Goal: Task Accomplishment & Management: Manage account settings

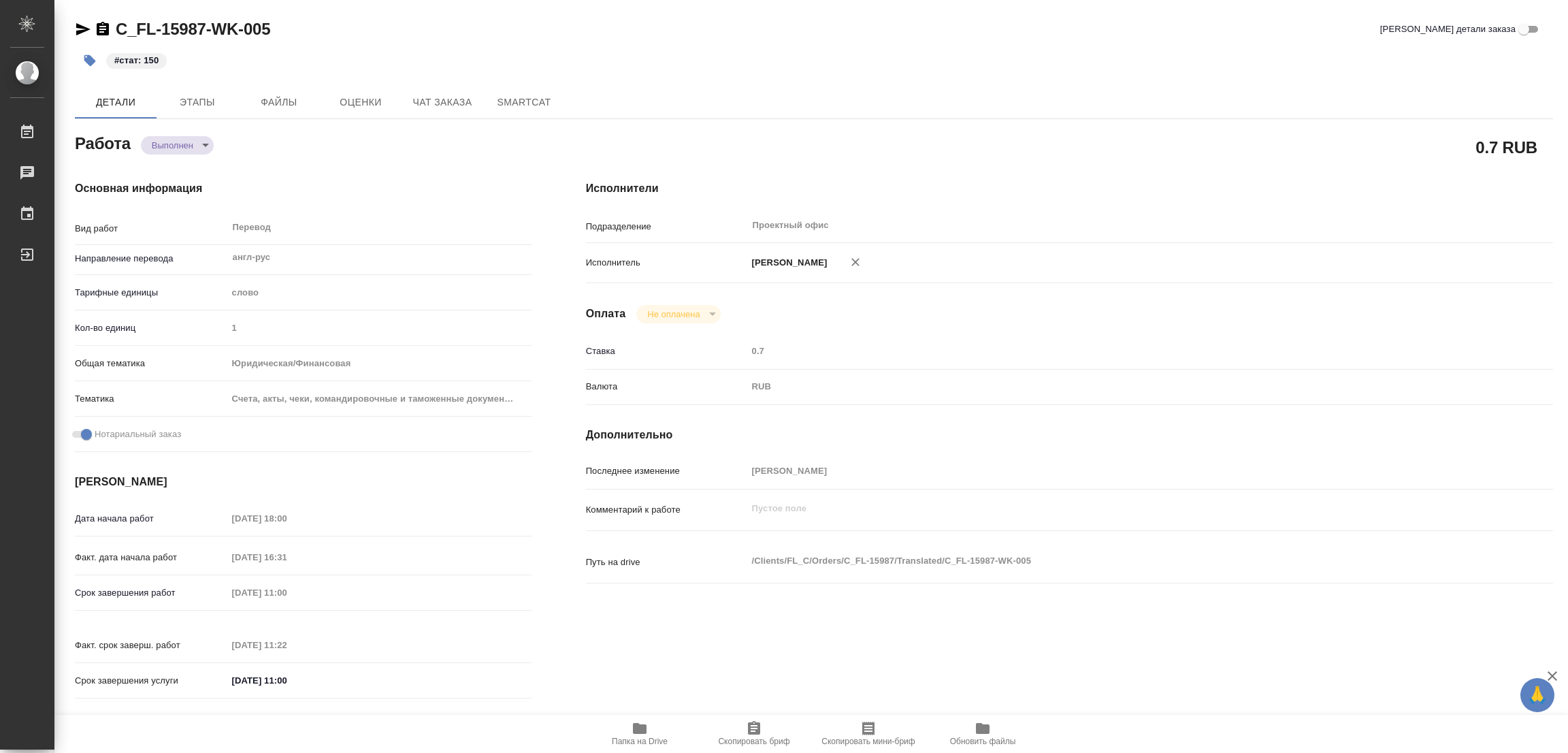
click at [673, 60] on div "#стат: 150" at bounding box center [567, 60] width 986 height 30
click at [641, 720] on button "Папка на Drive" at bounding box center [639, 734] width 114 height 38
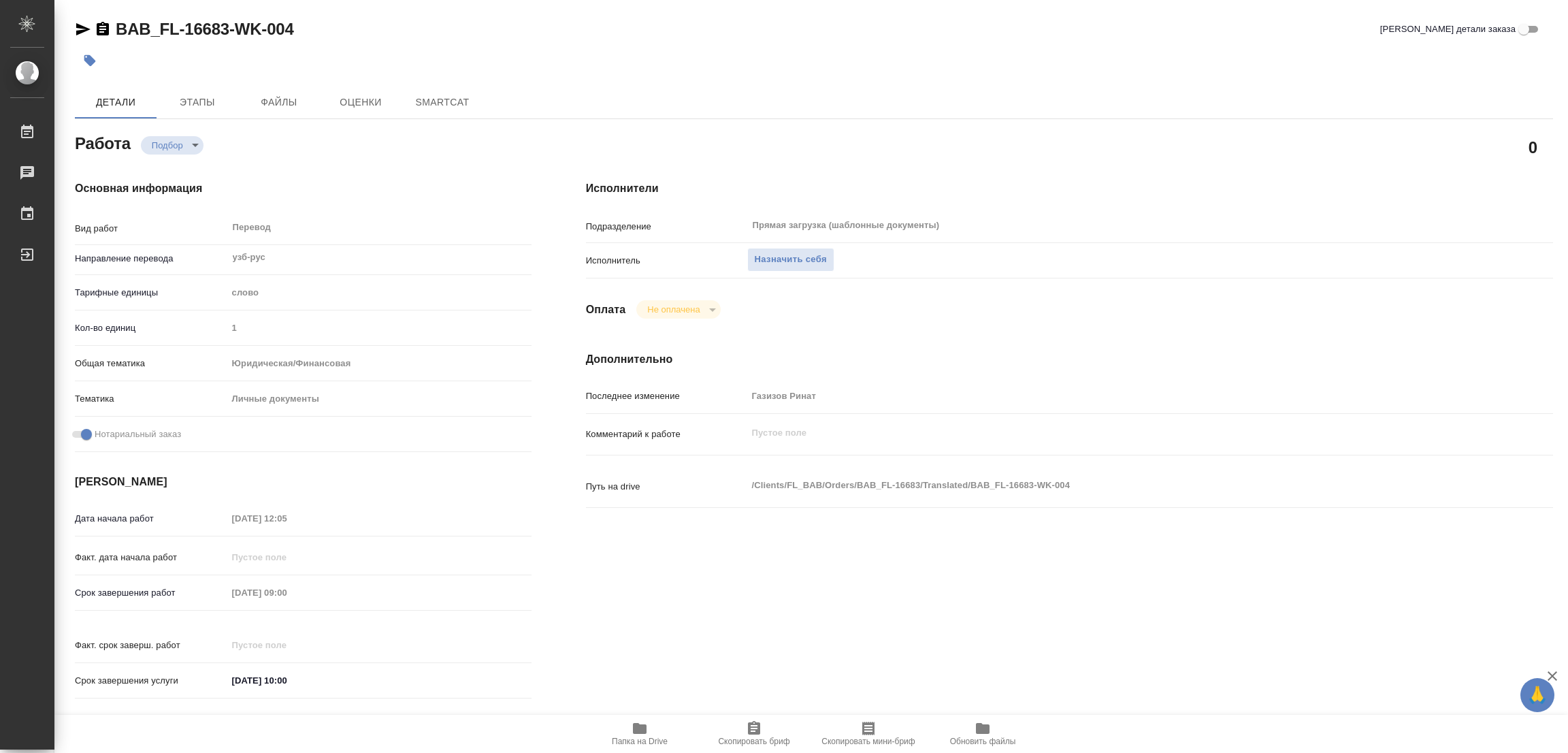
type textarea "x"
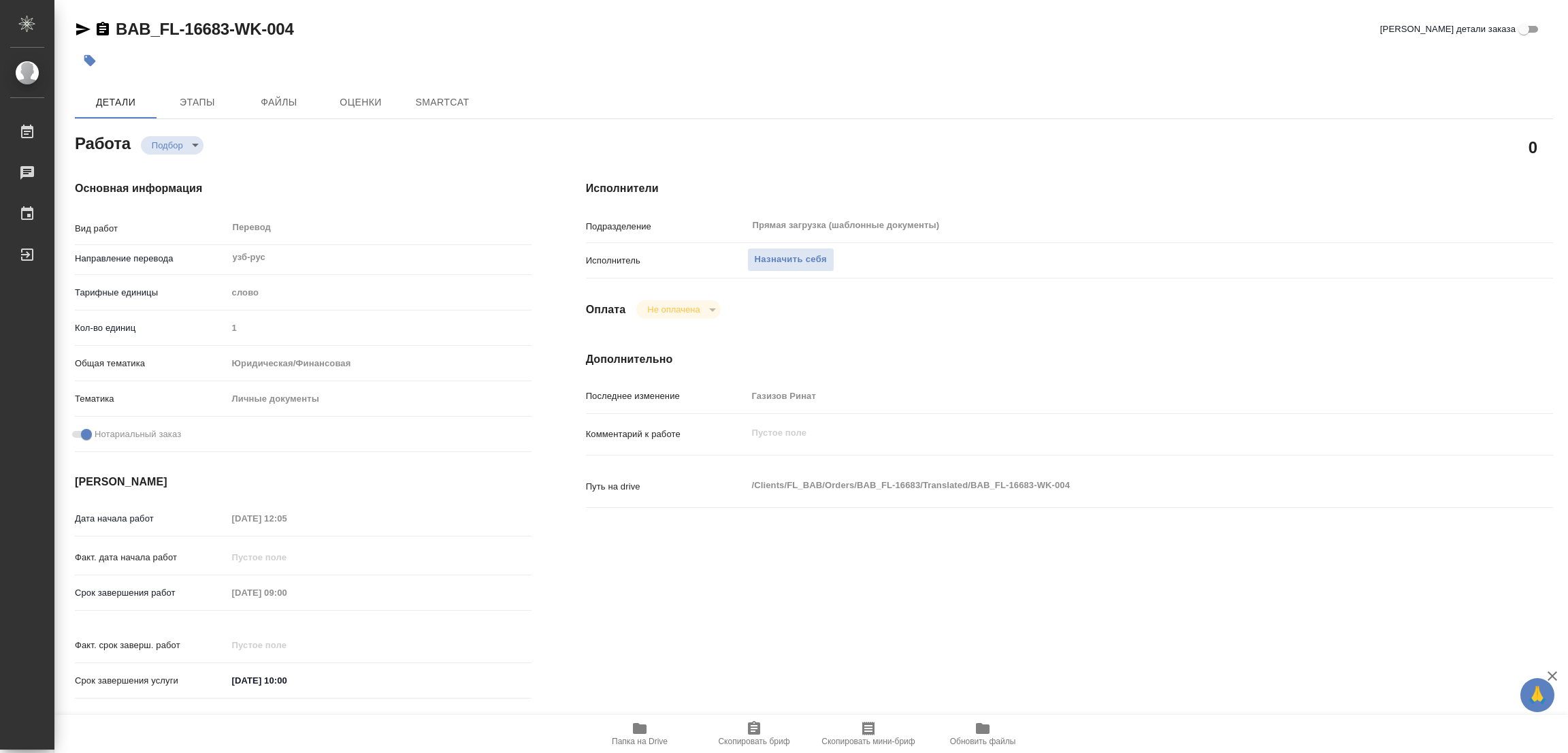
type textarea "x"
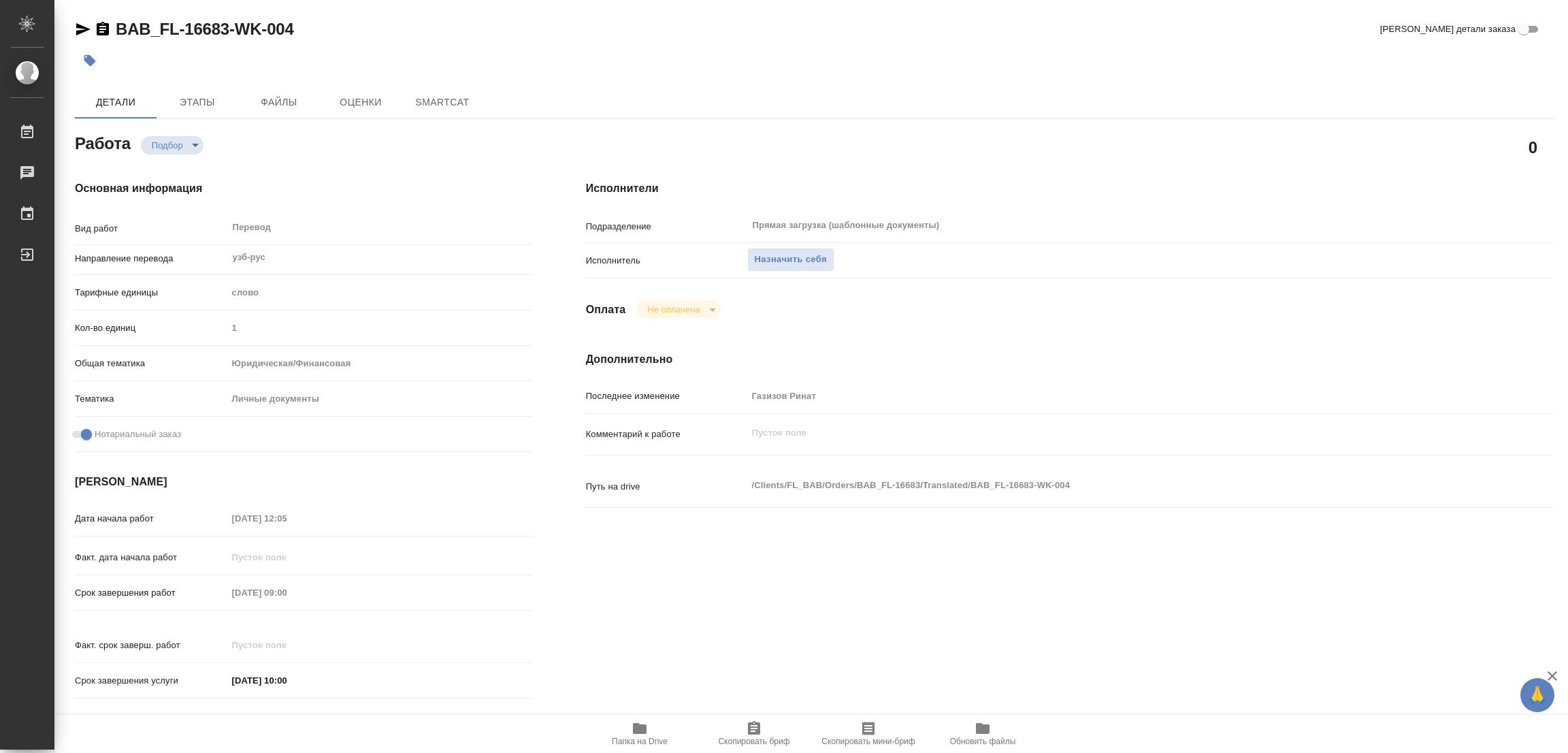
type textarea "x"
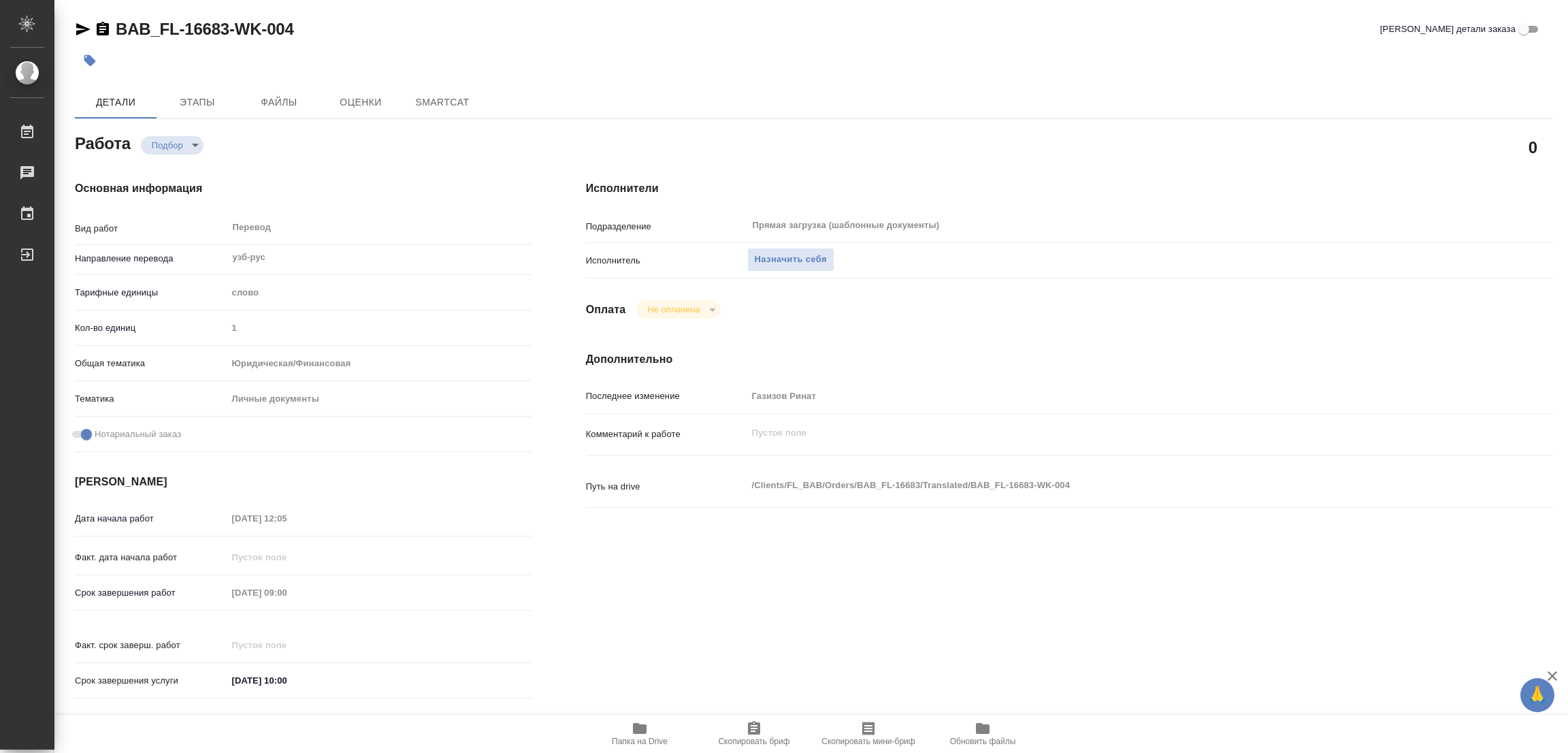
type textarea "x"
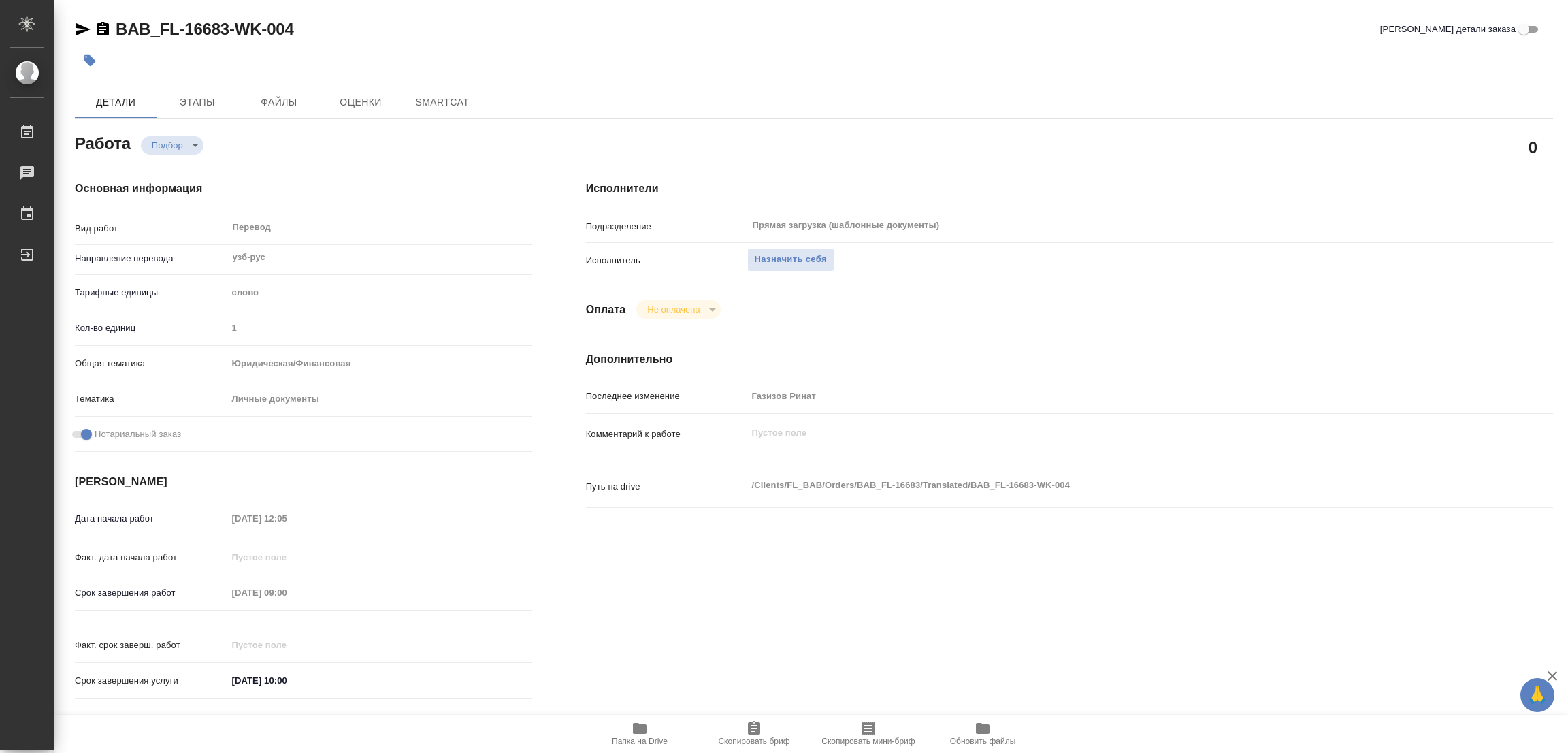
type textarea "x"
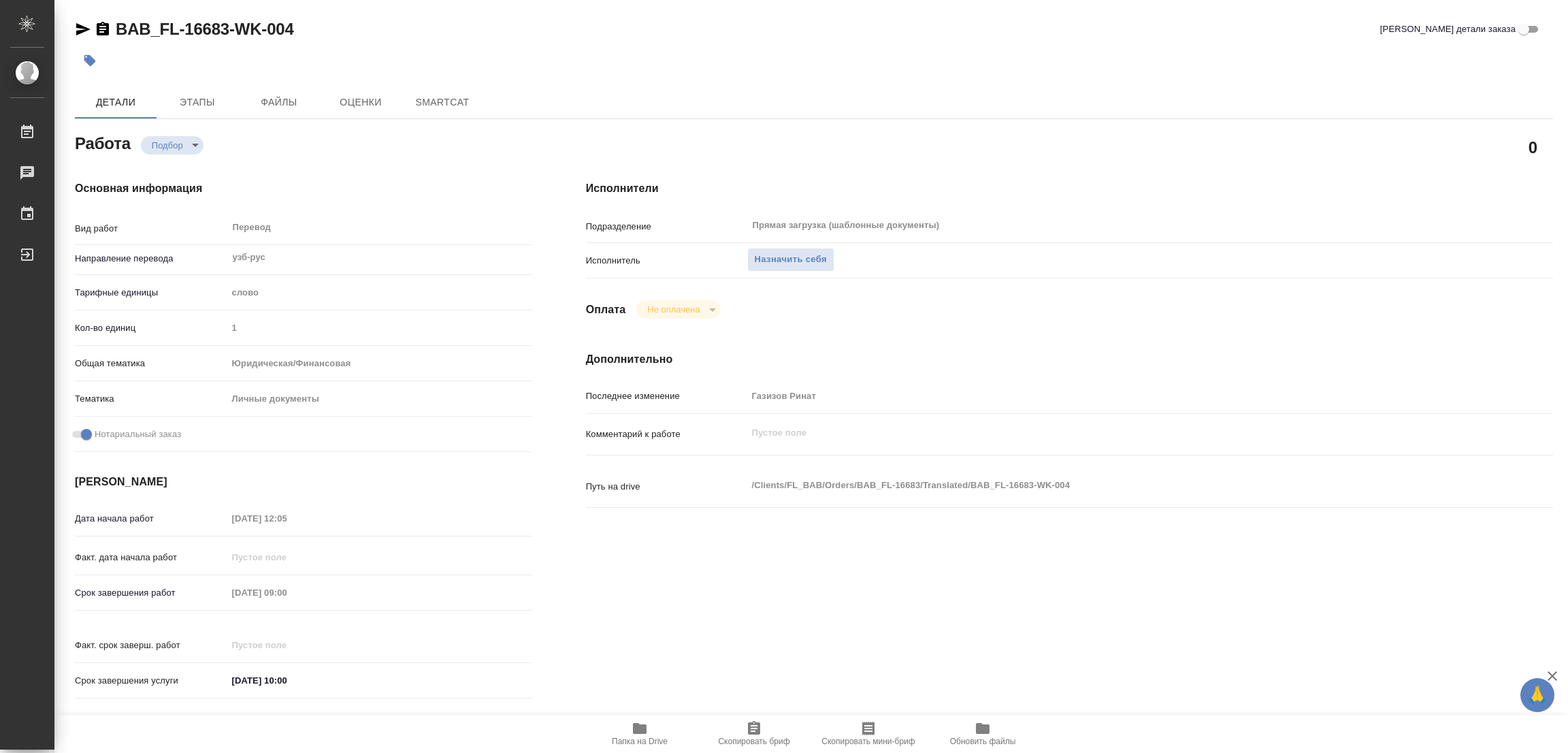
type textarea "x"
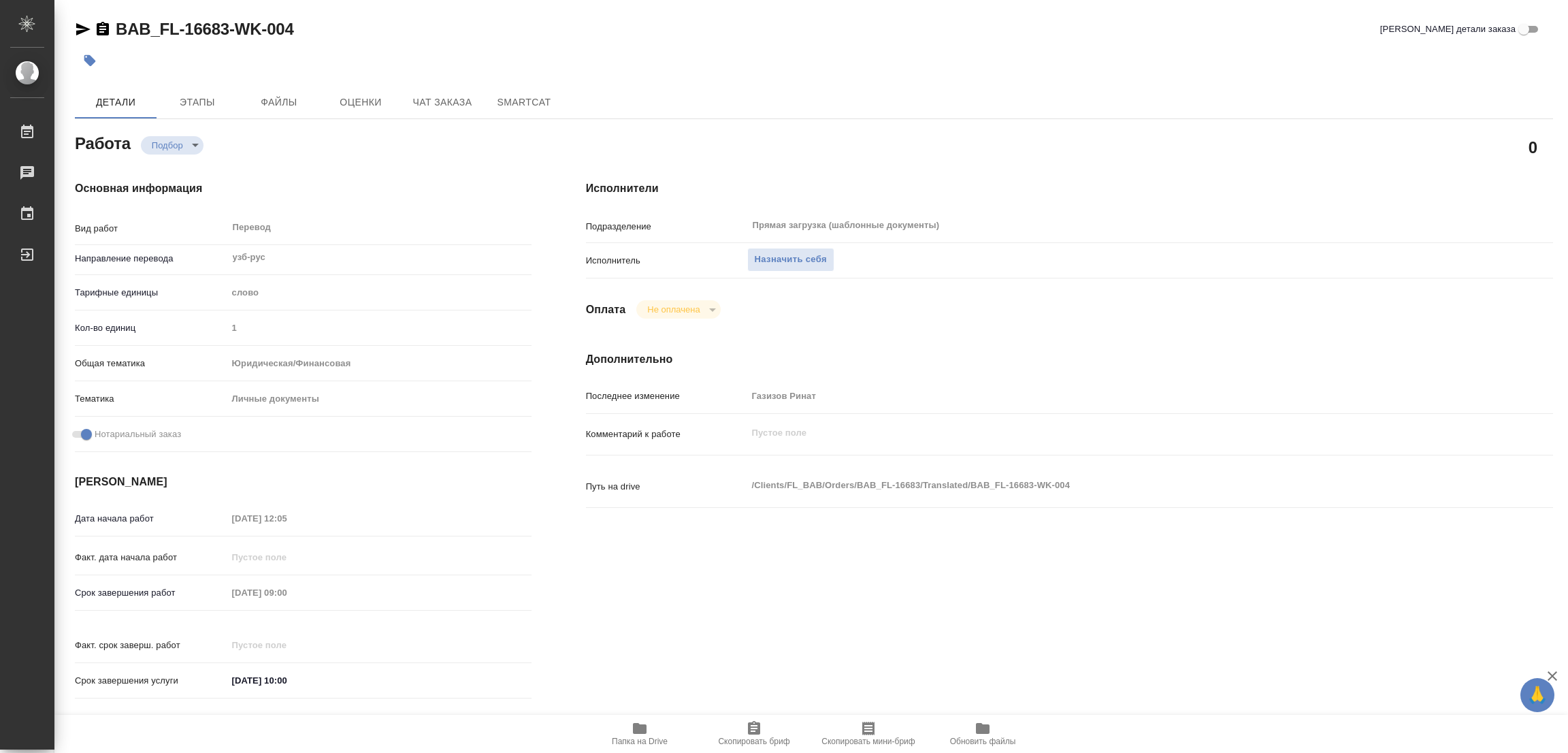
type textarea "x"
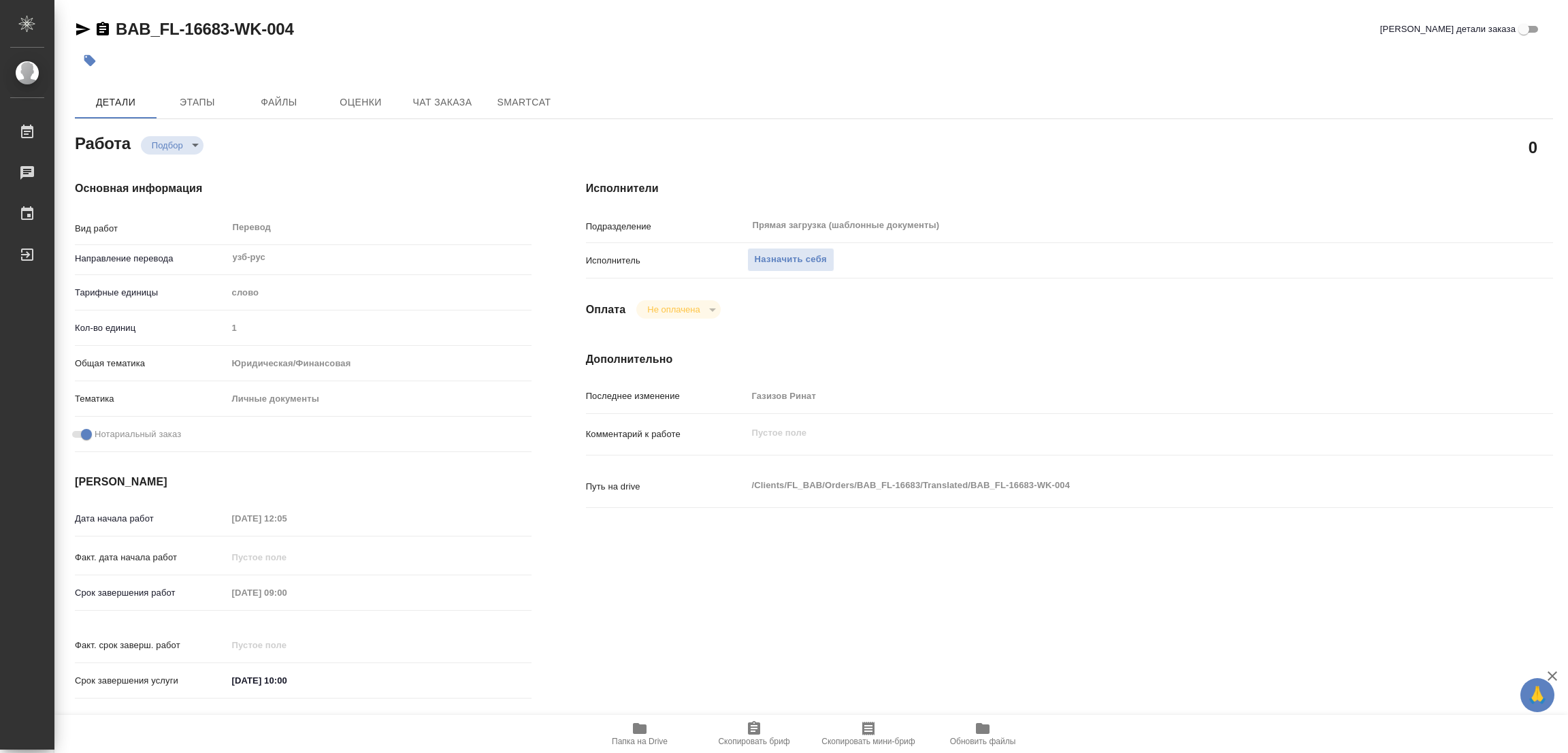
type textarea "x"
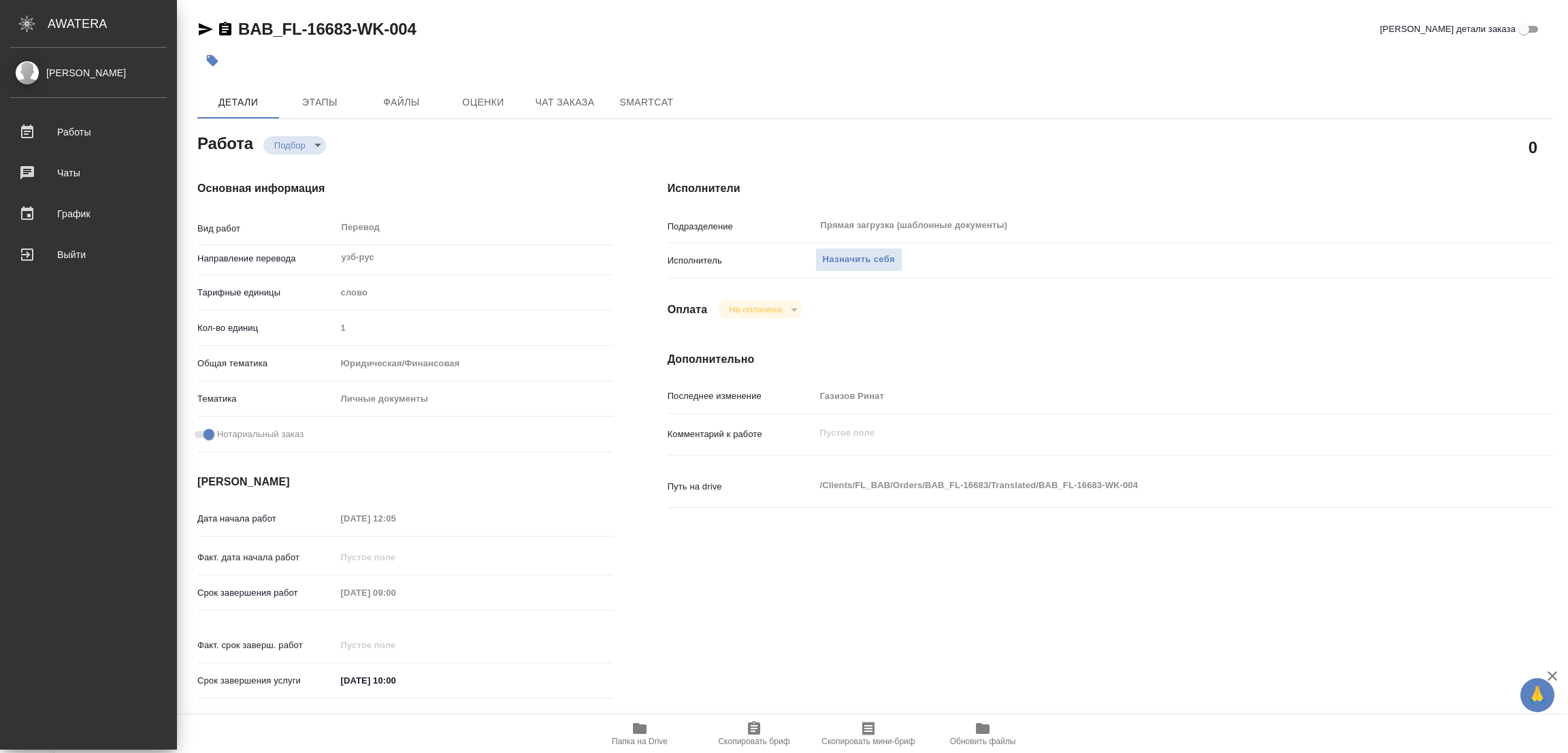
type textarea "x"
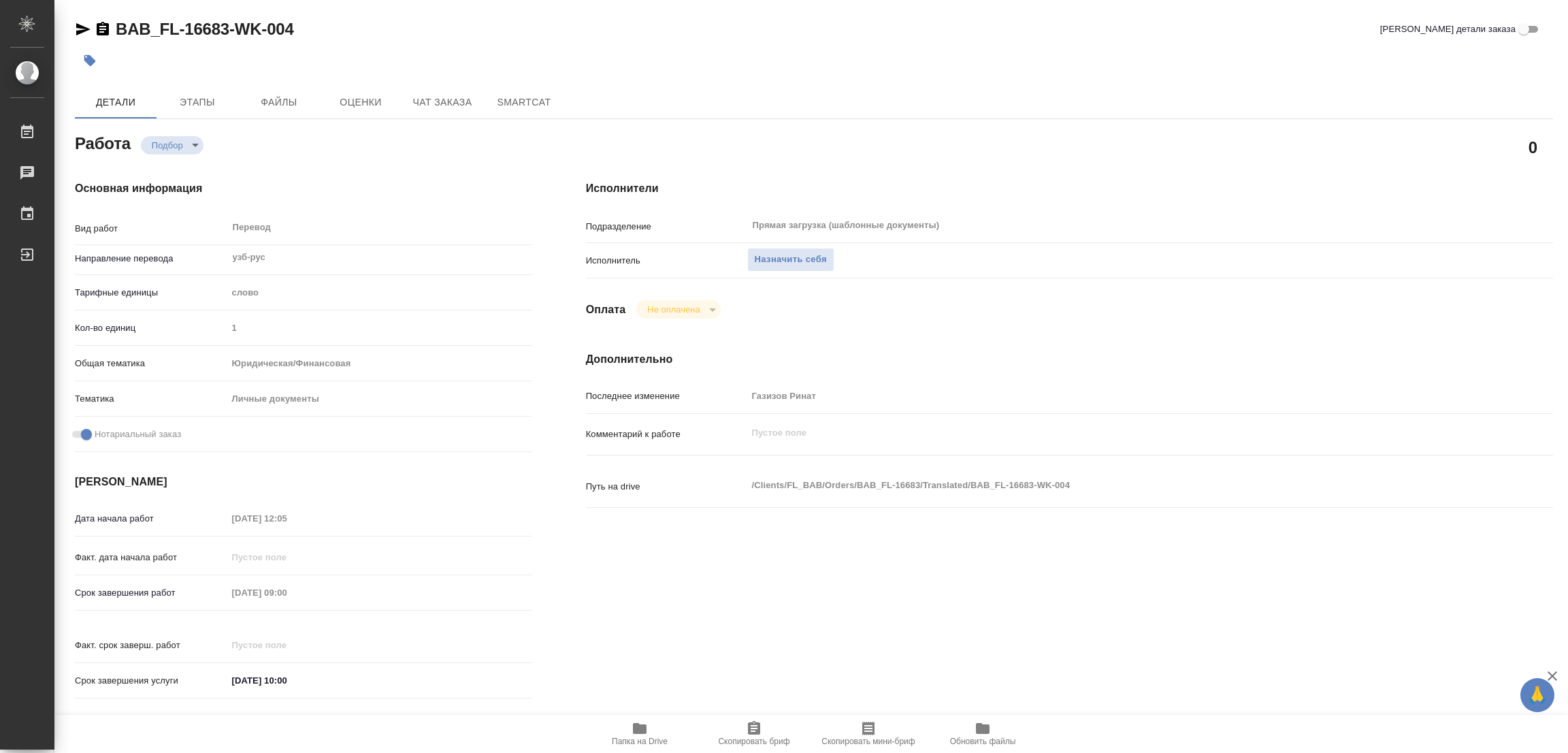
type textarea "x"
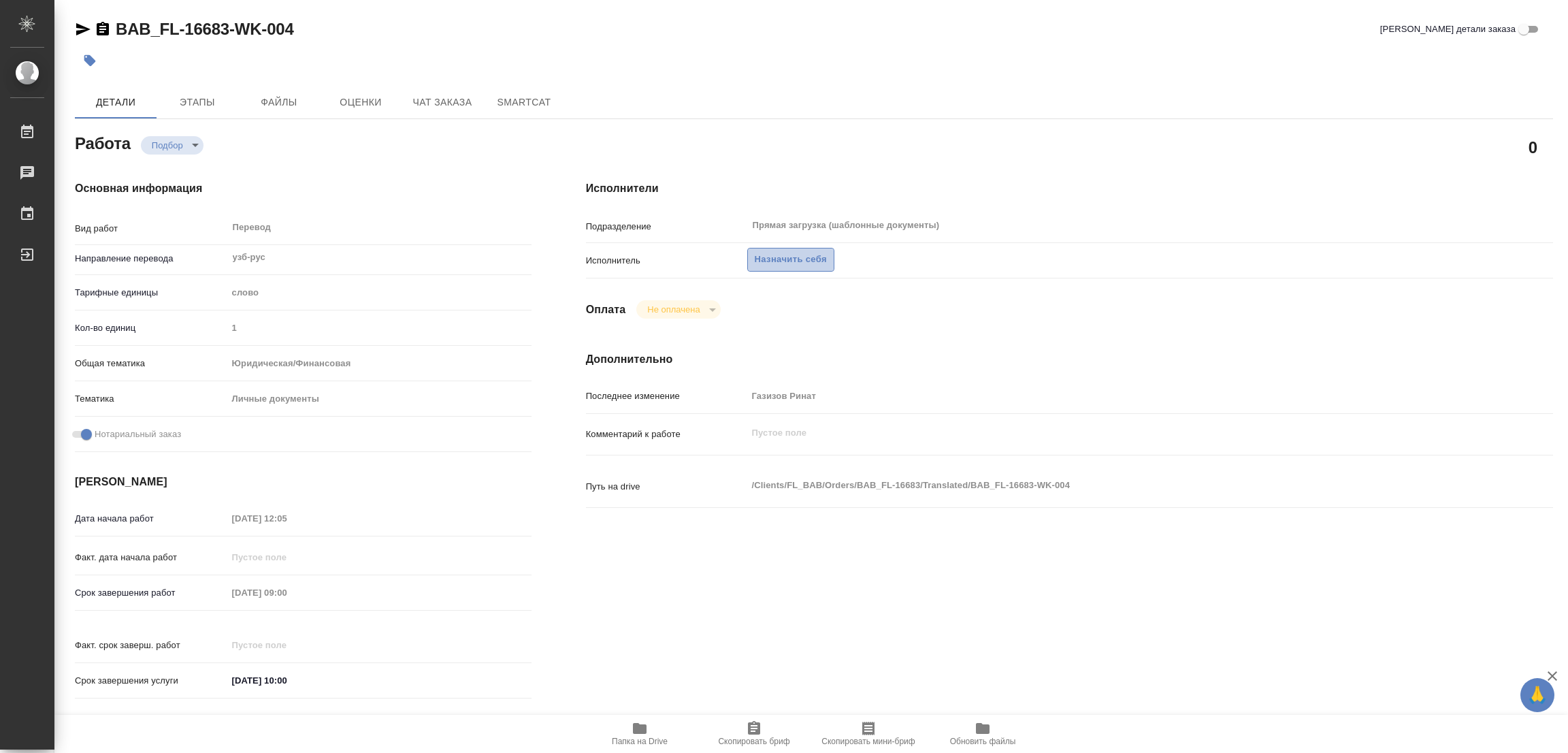
click at [783, 254] on span "Назначить себя" at bounding box center [791, 259] width 73 height 16
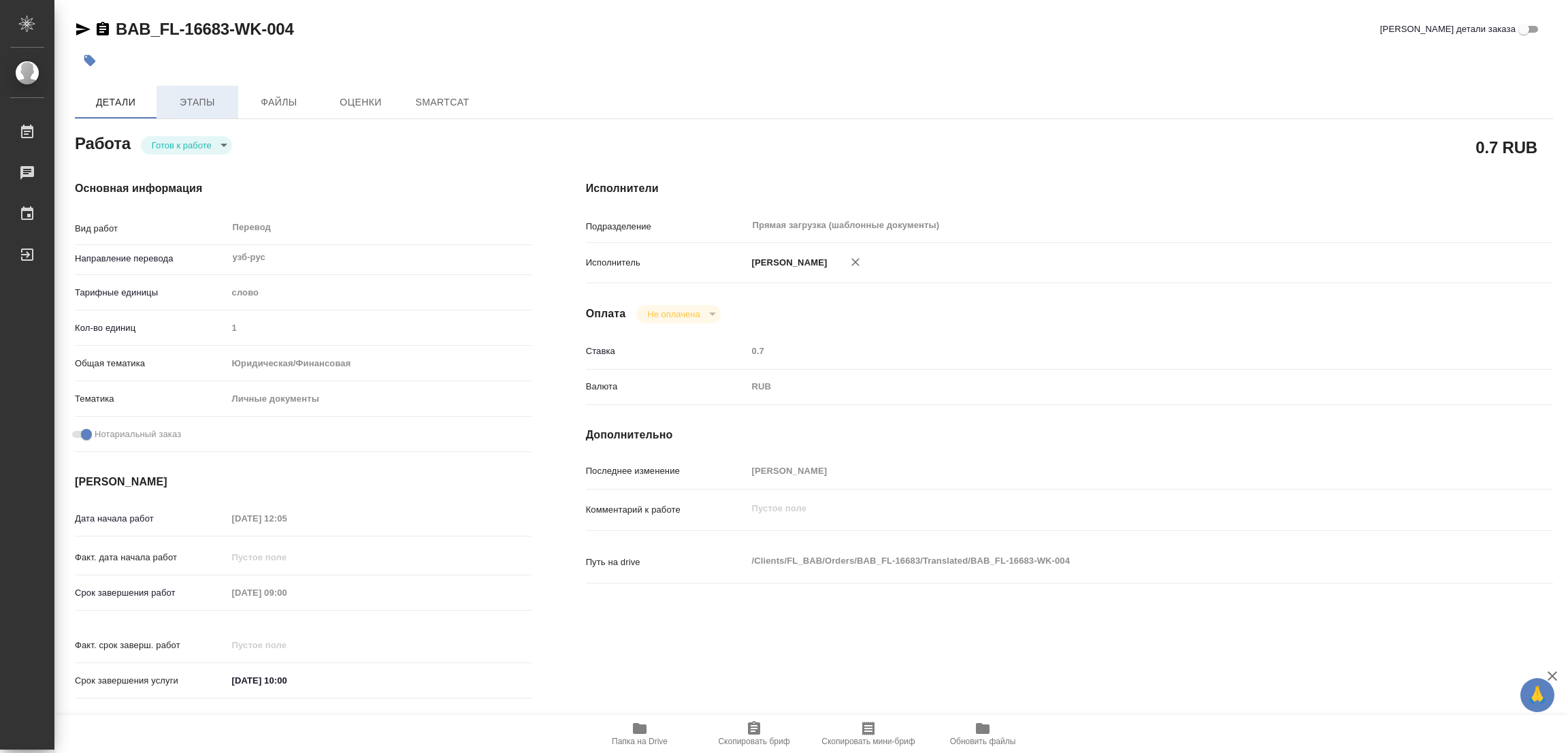
type textarea "x"
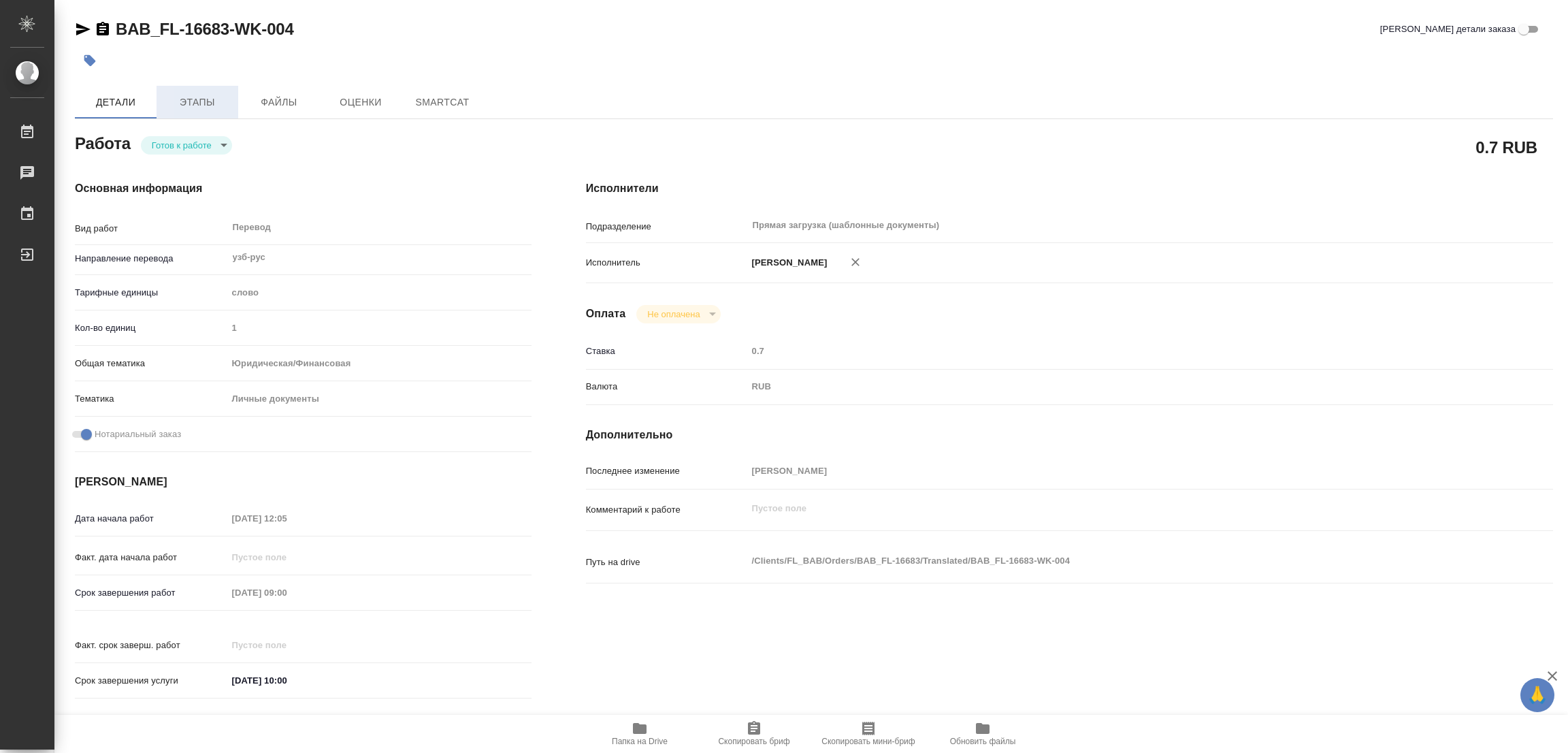
type textarea "x"
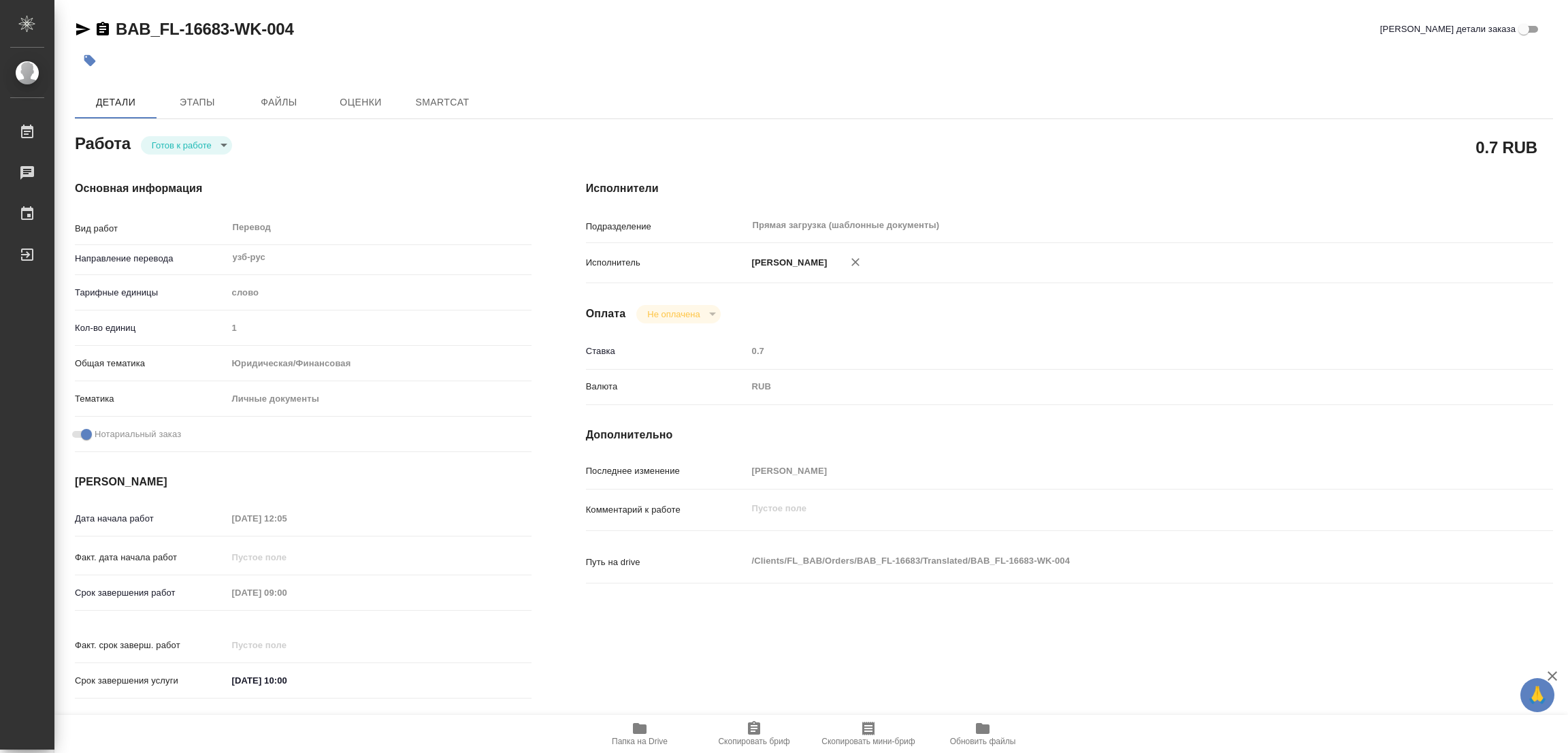
type textarea "x"
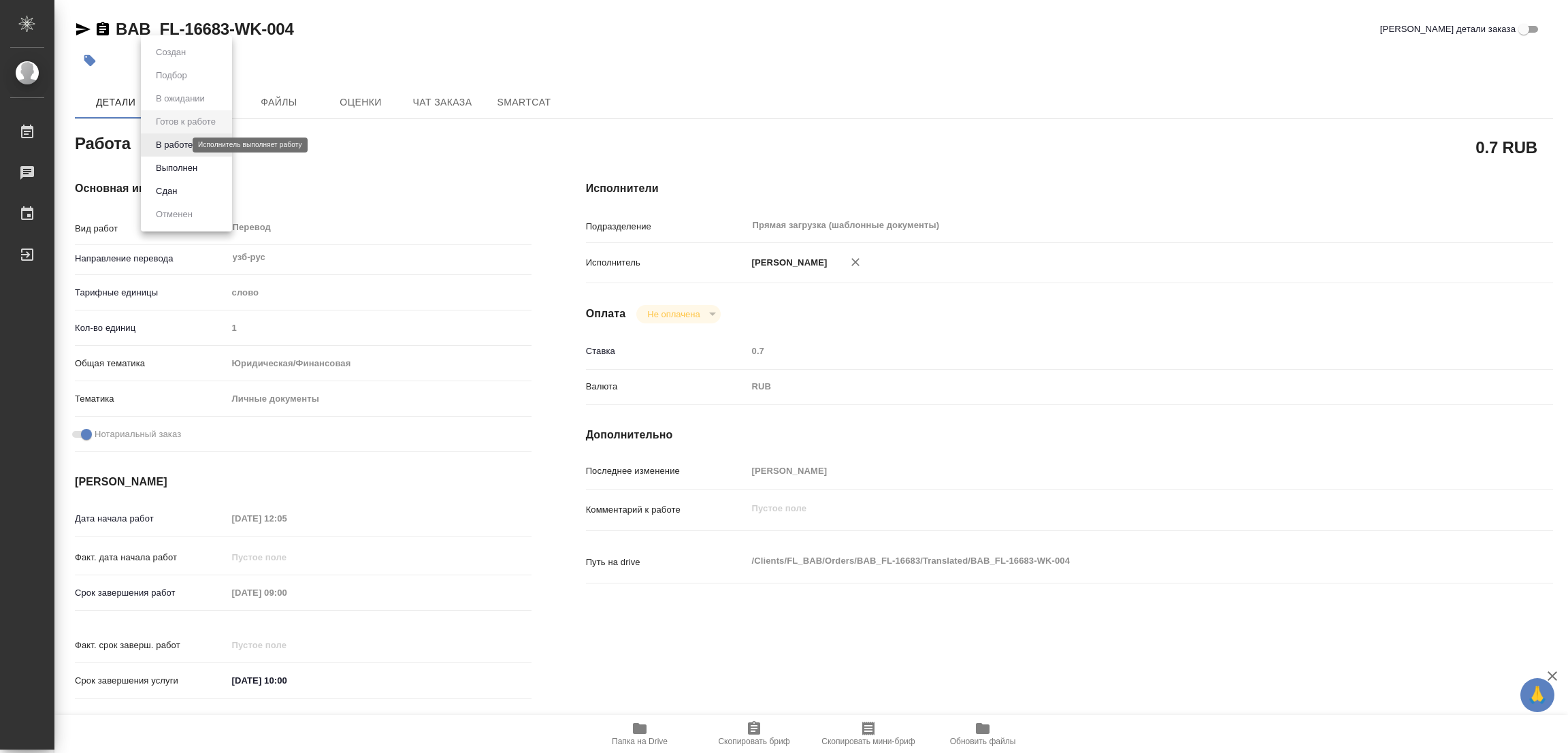
click at [178, 141] on body "🙏 .cls-1 fill:#fff; AWATERA Popova Galina Работы Чаты График Выйти BAB_FL-16683…" at bounding box center [784, 376] width 1568 height 753
click at [178, 141] on button "В работе" at bounding box center [174, 145] width 45 height 15
type textarea "x"
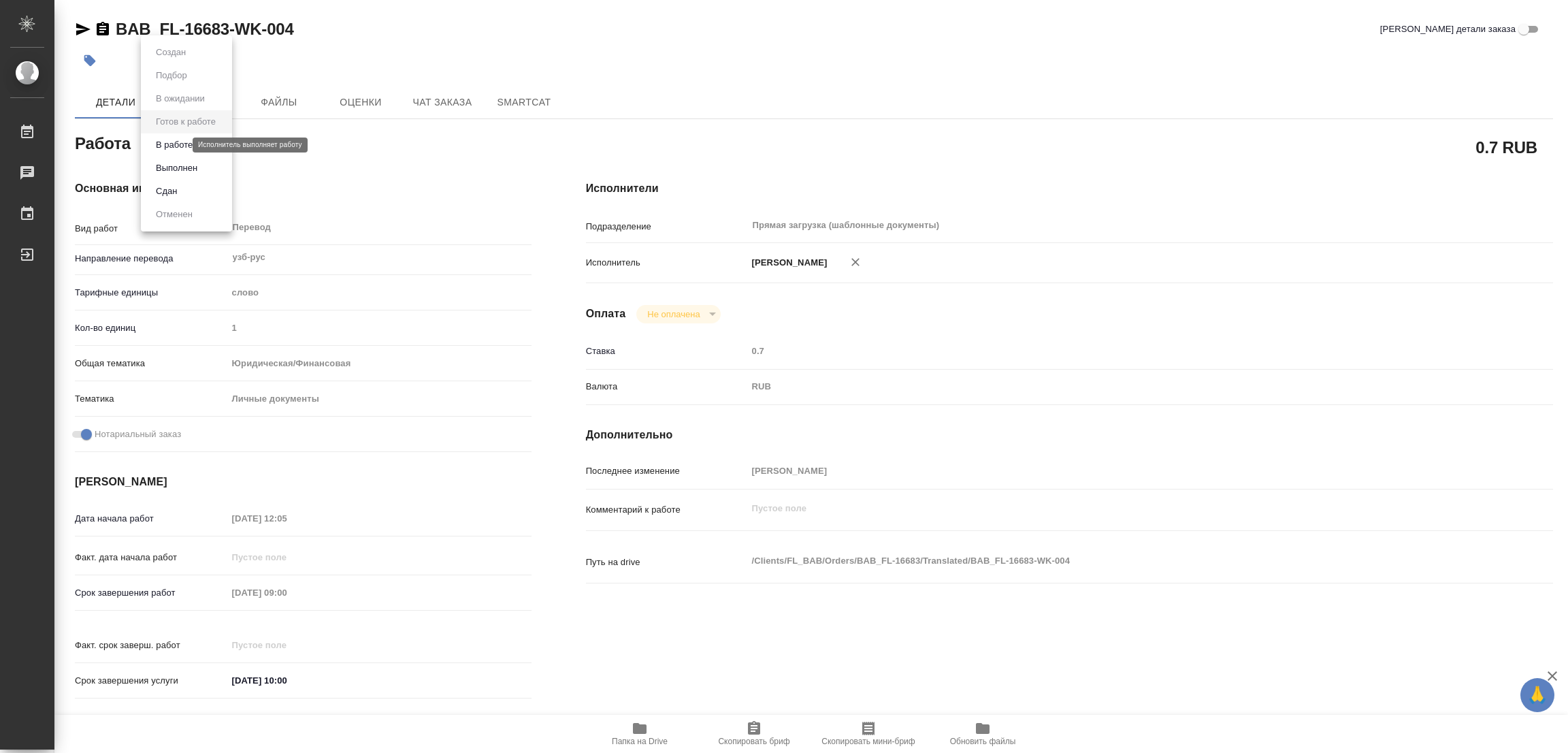
type textarea "x"
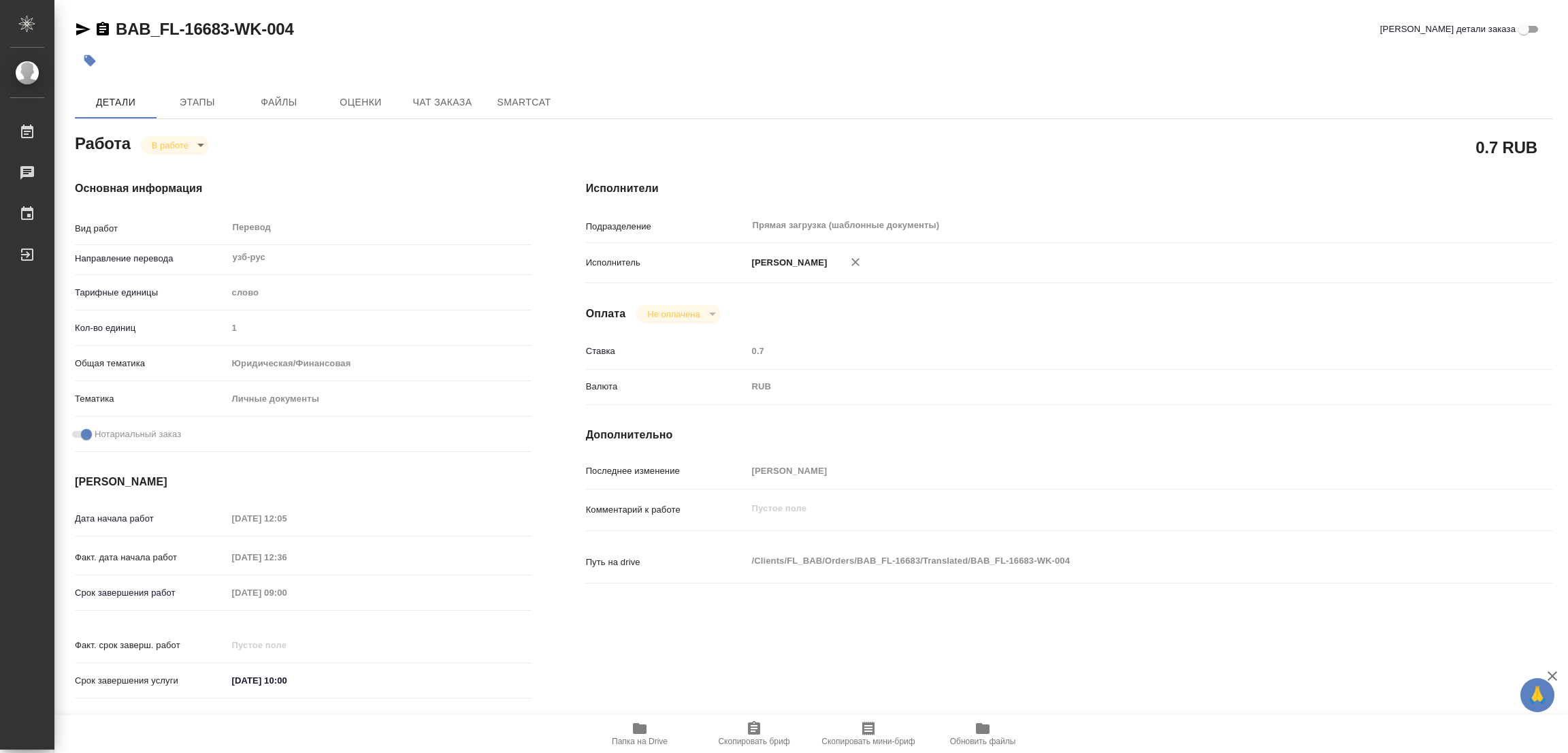
type textarea "x"
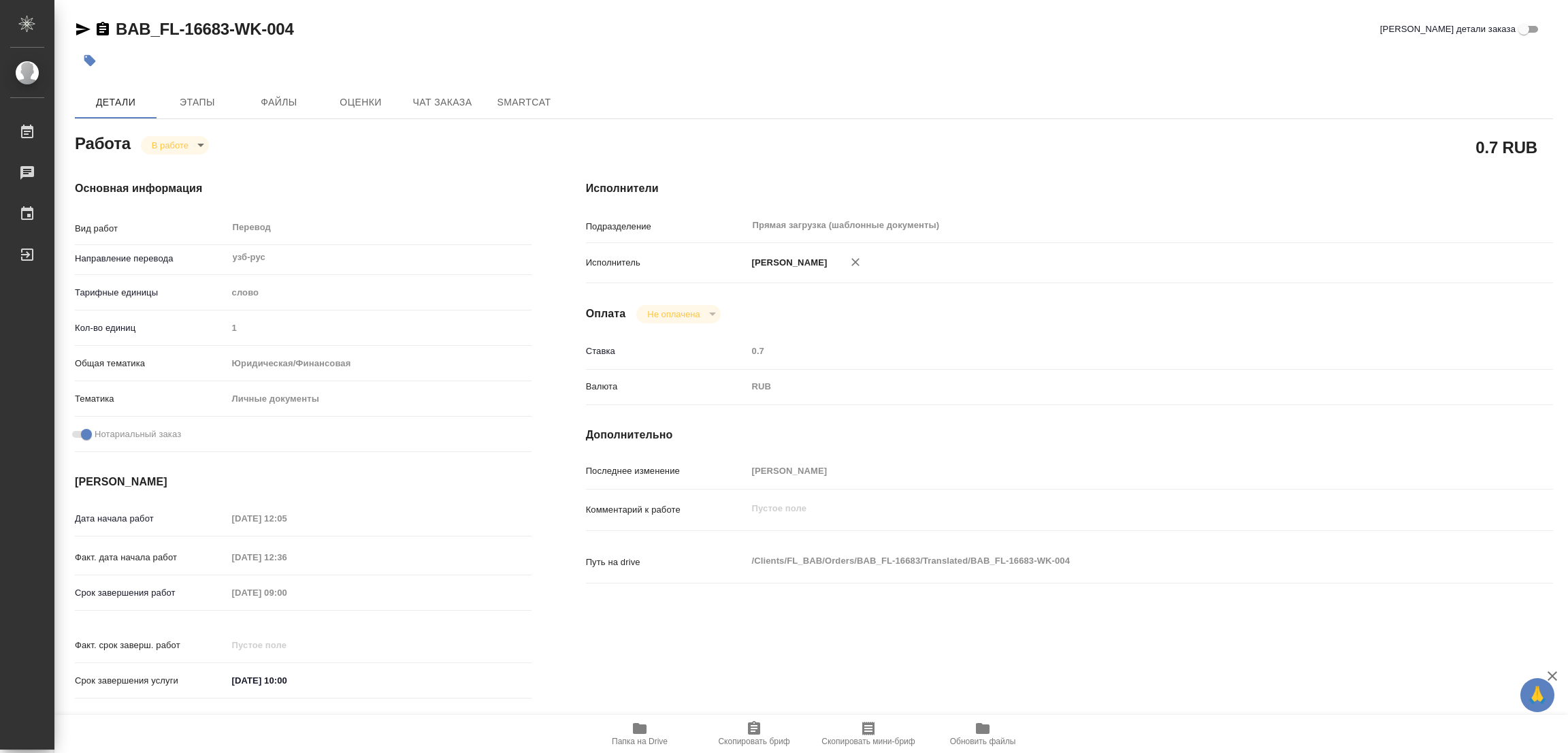
type textarea "x"
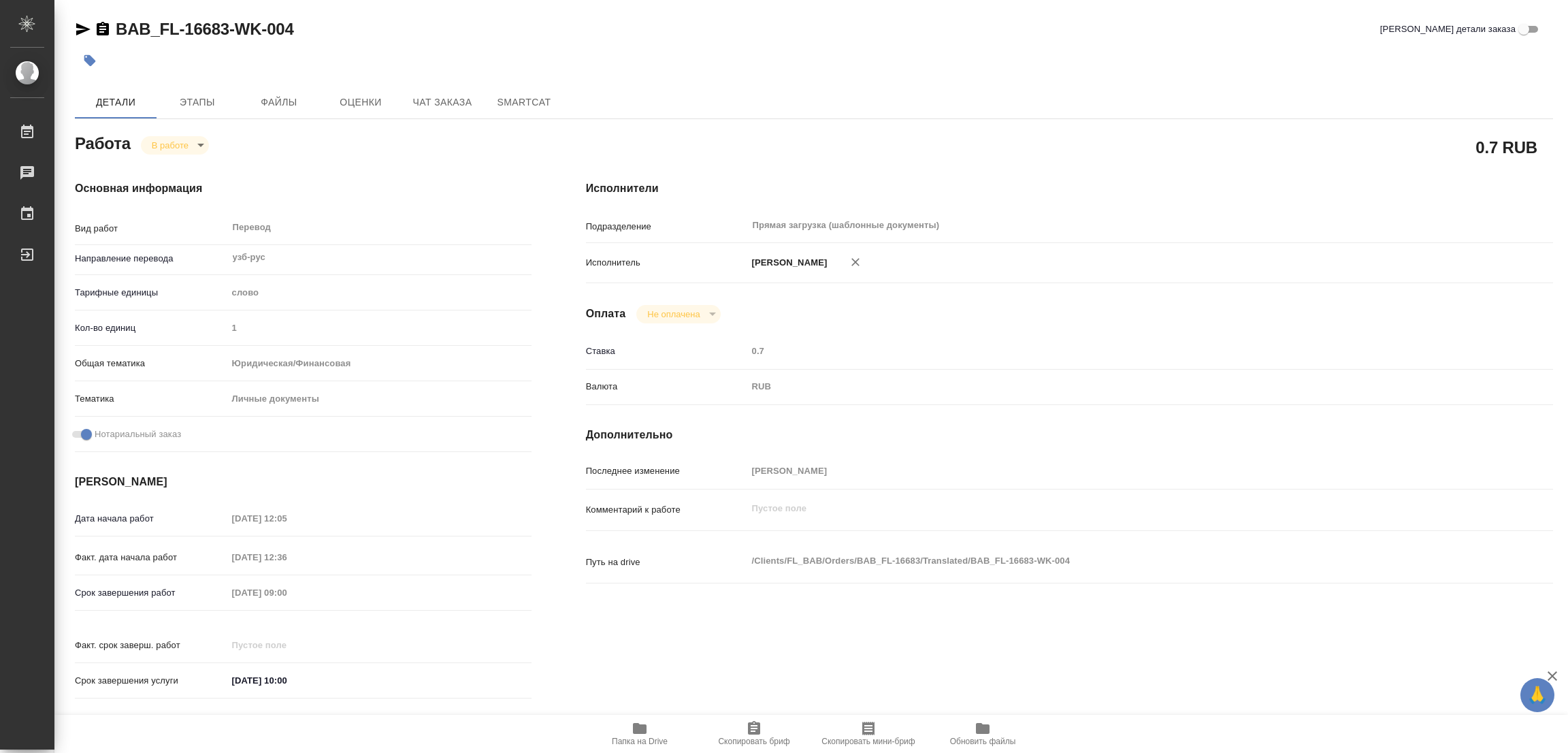
type textarea "x"
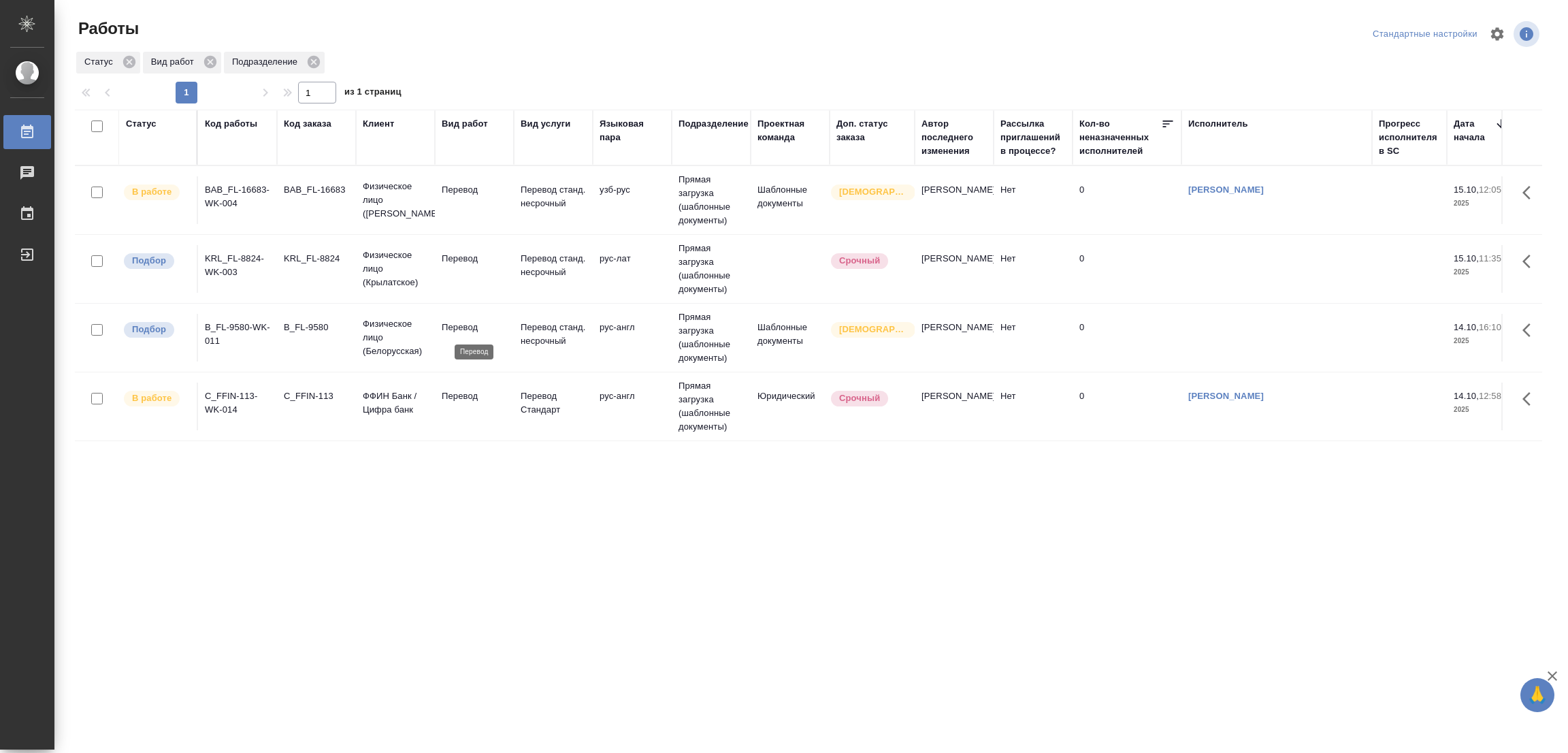
click at [465, 324] on p "Перевод" at bounding box center [474, 327] width 65 height 13
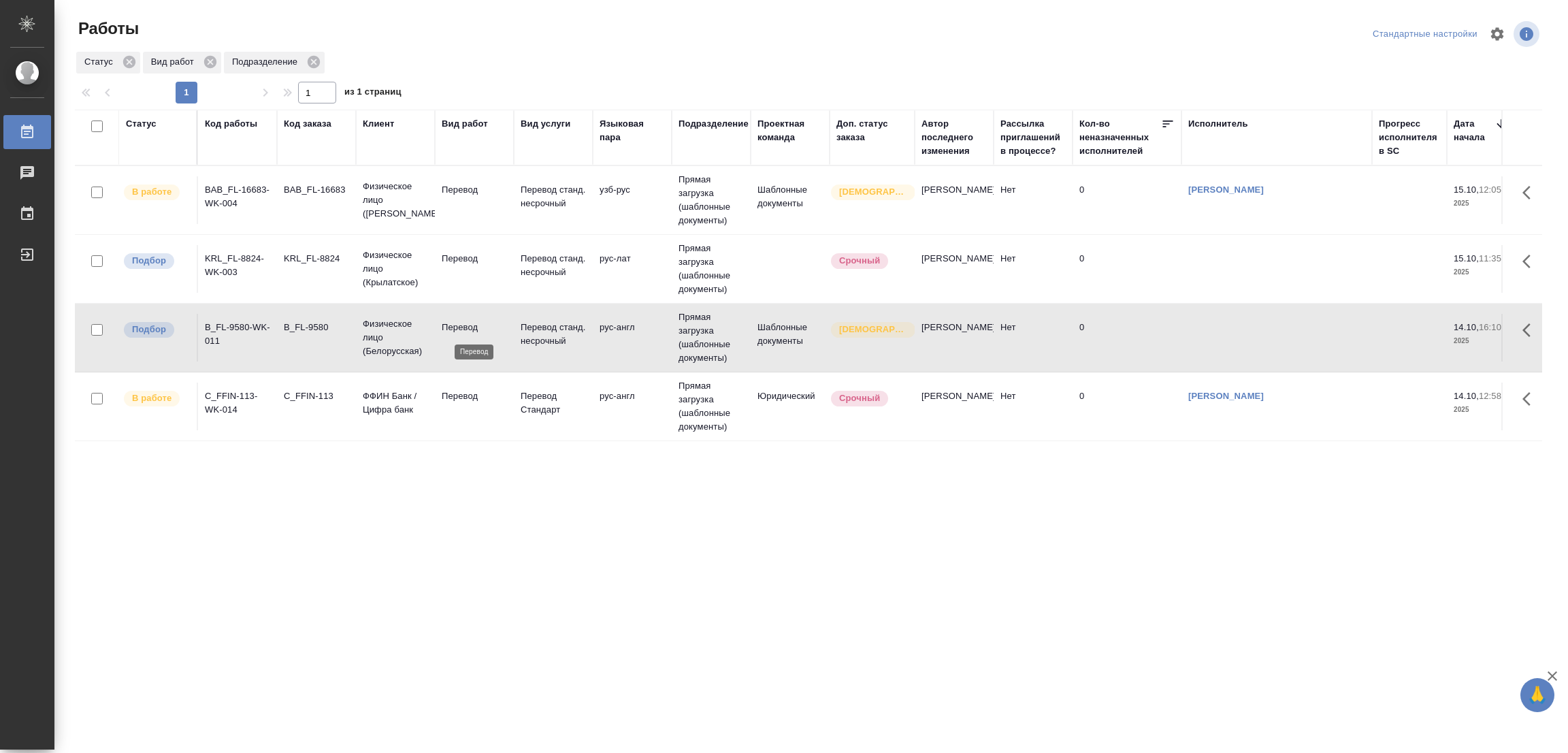
click at [465, 324] on p "Перевод" at bounding box center [474, 327] width 65 height 13
click at [469, 325] on p "Перевод" at bounding box center [474, 327] width 65 height 13
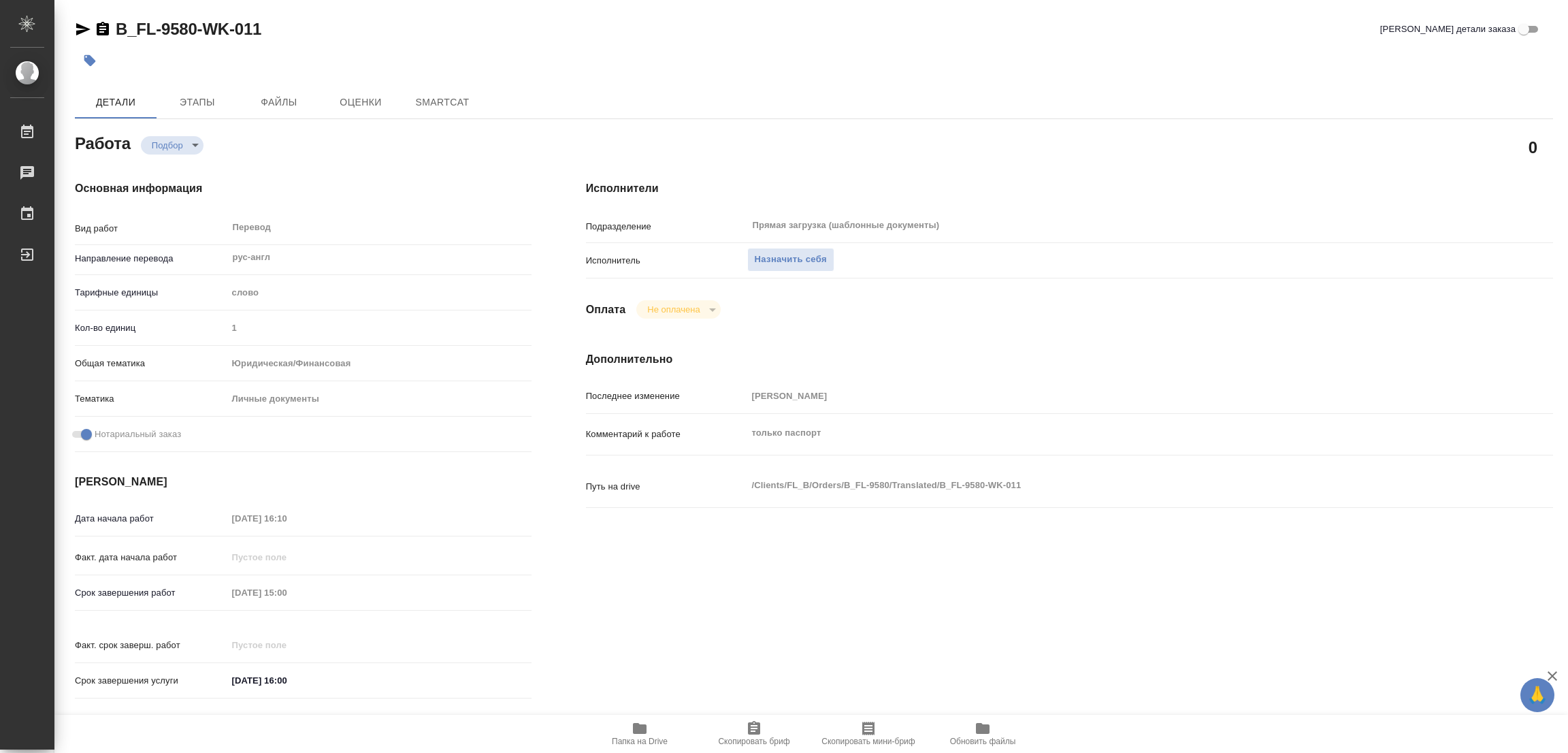
type textarea "x"
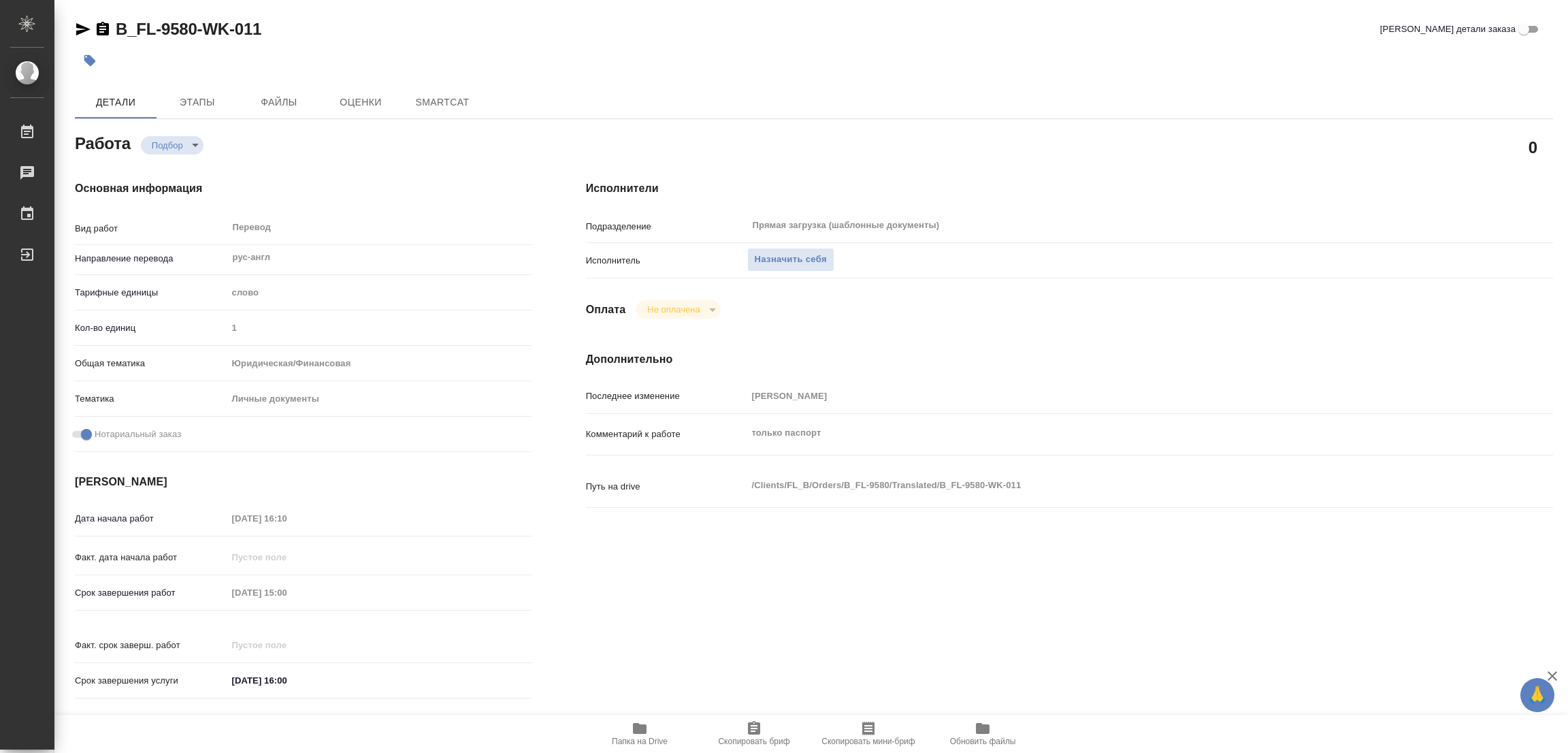
type textarea "x"
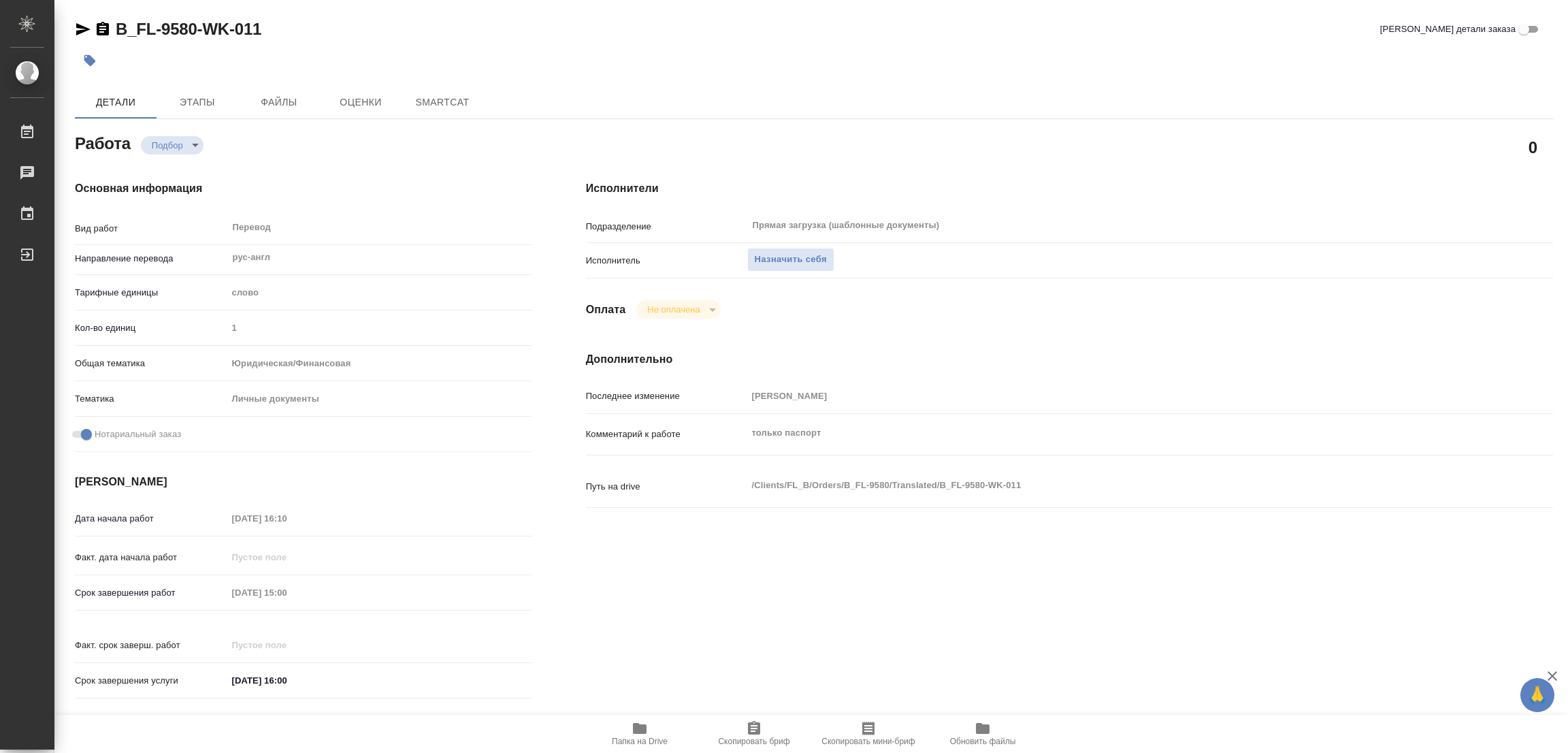
type textarea "x"
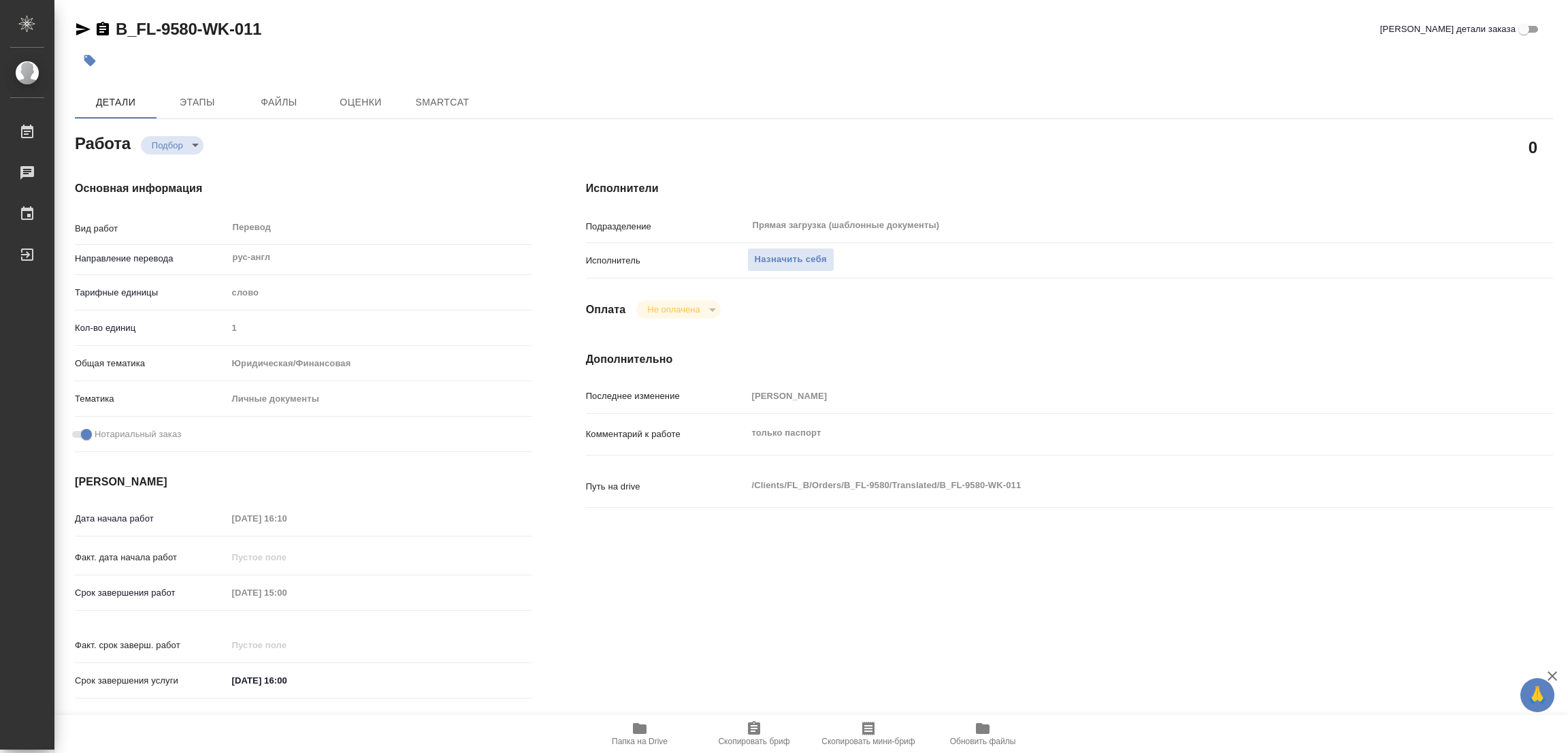
type textarea "x"
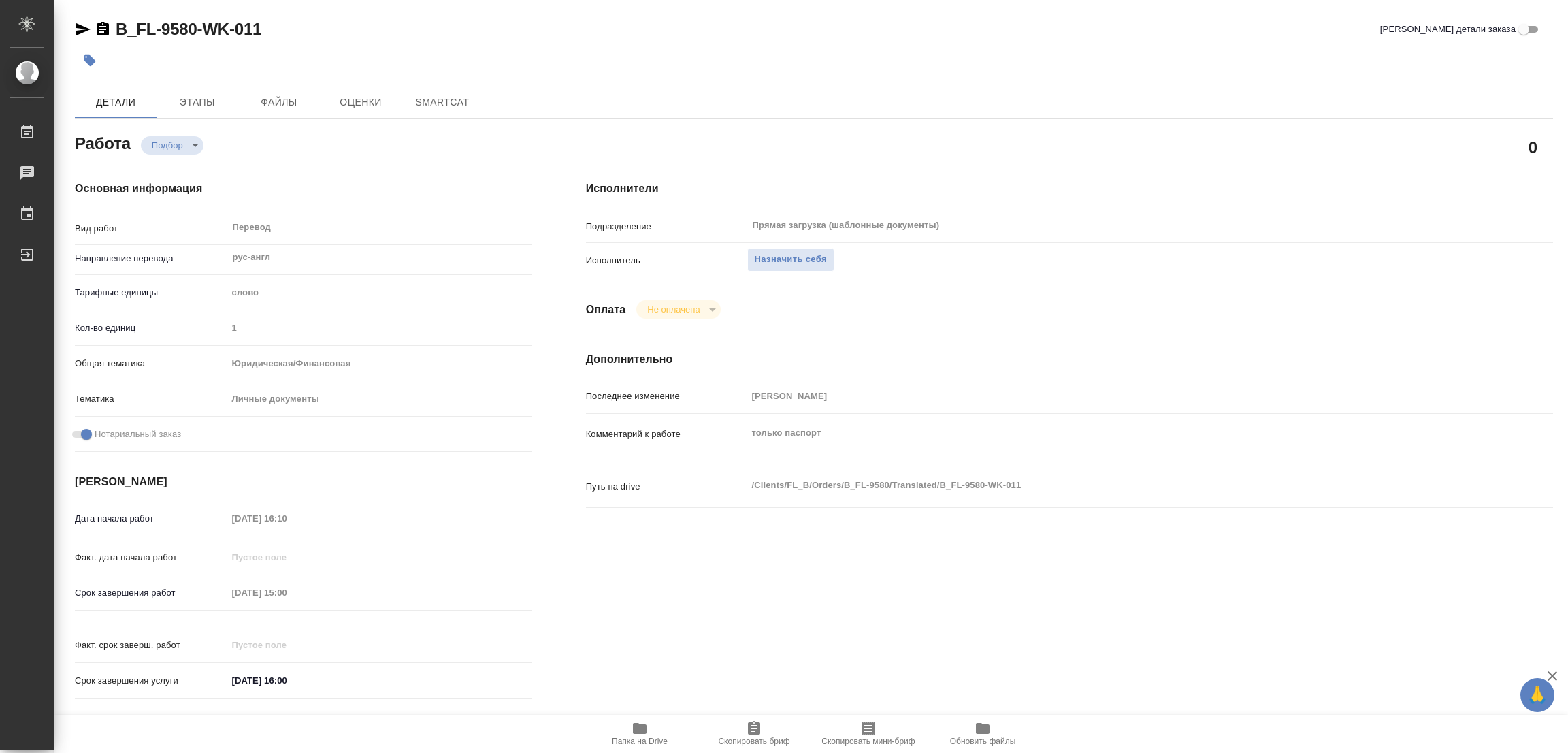
type textarea "x"
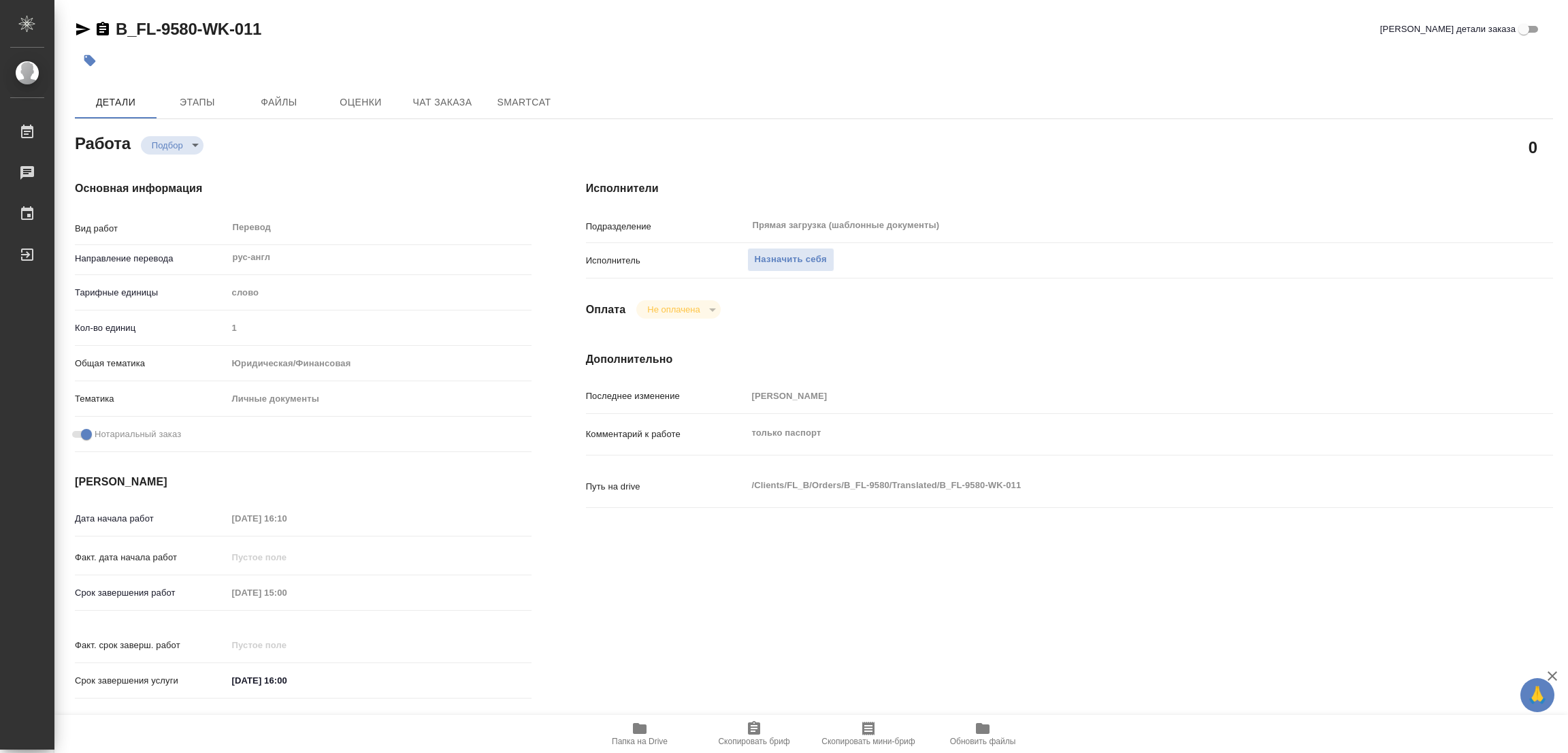
type textarea "x"
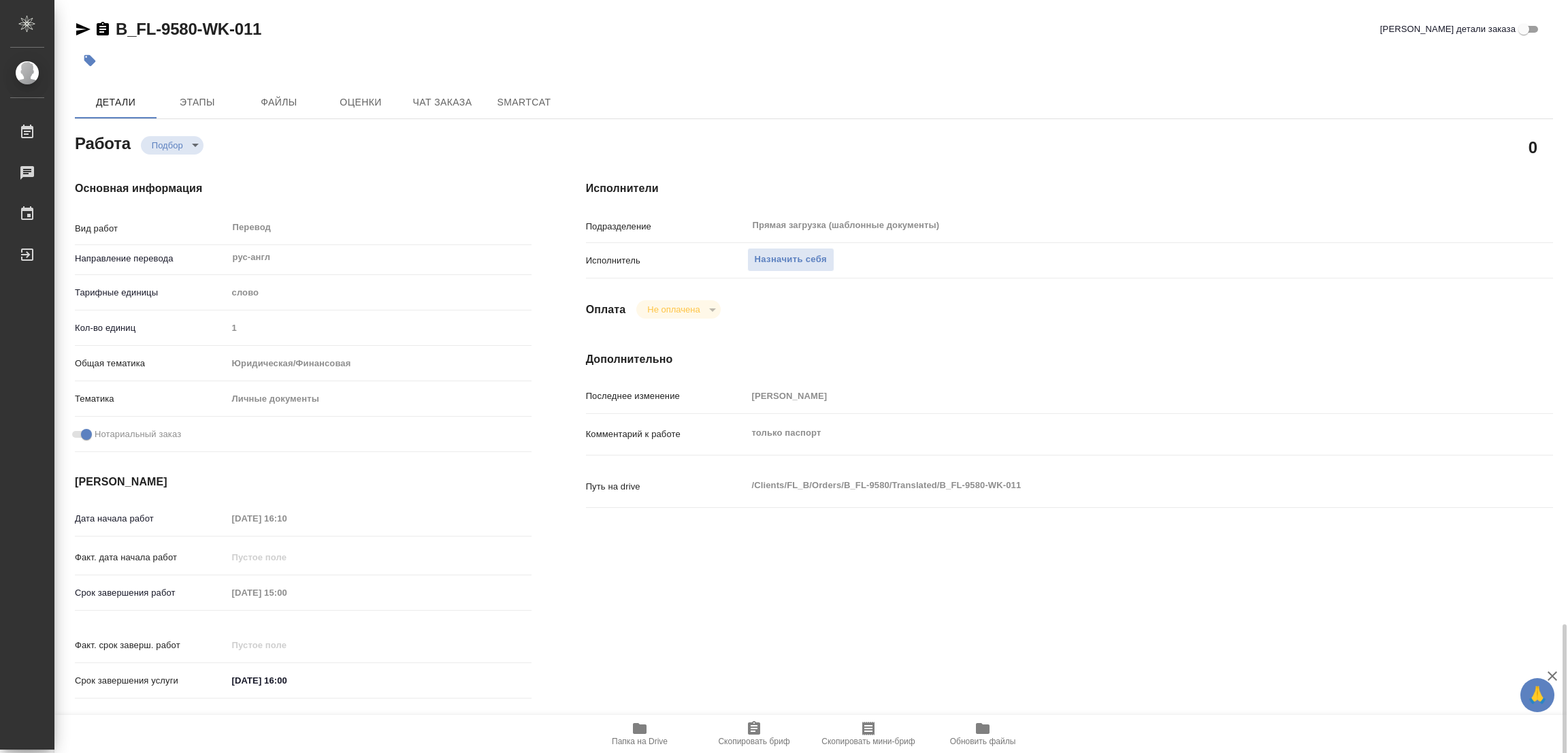
scroll to position [374, 0]
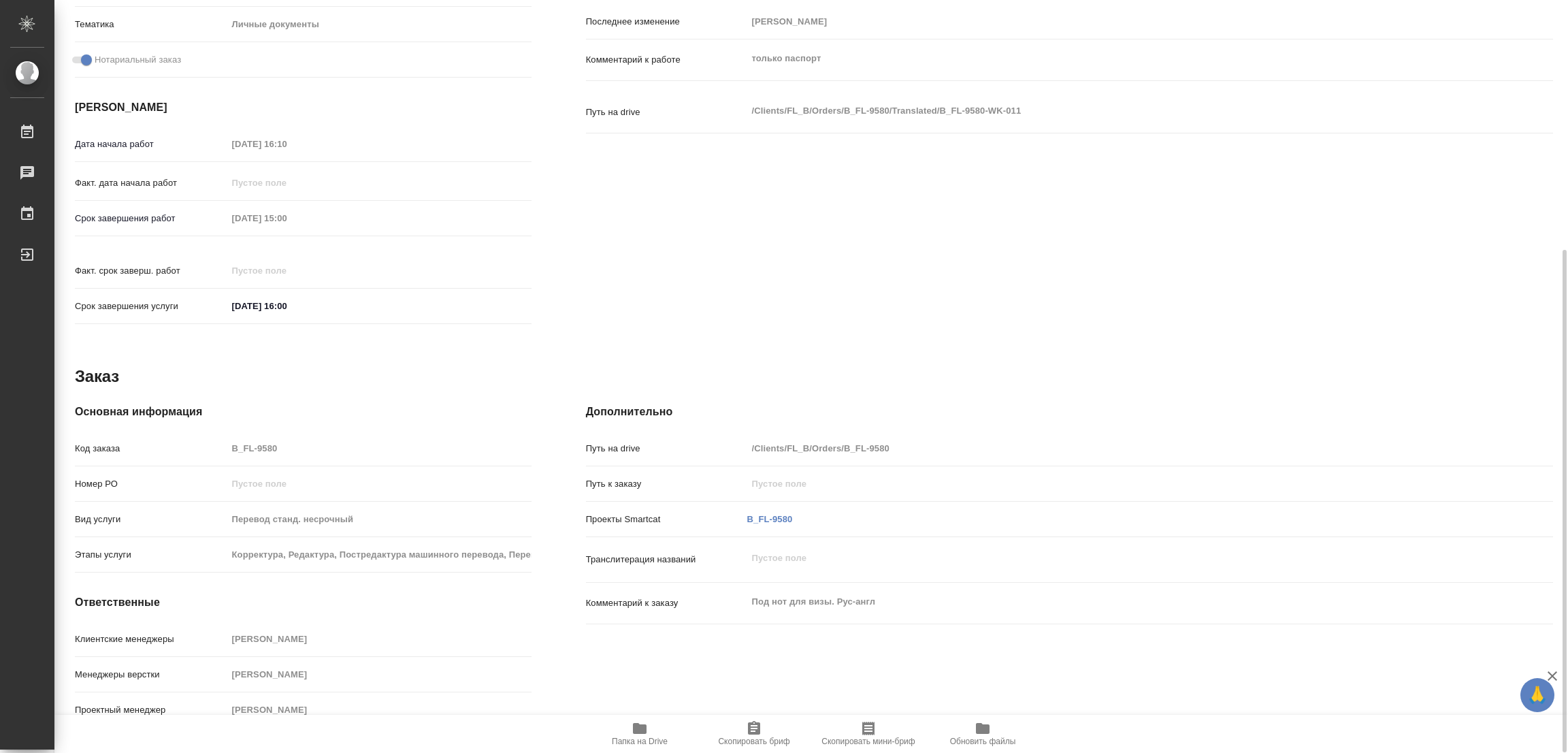
type textarea "x"
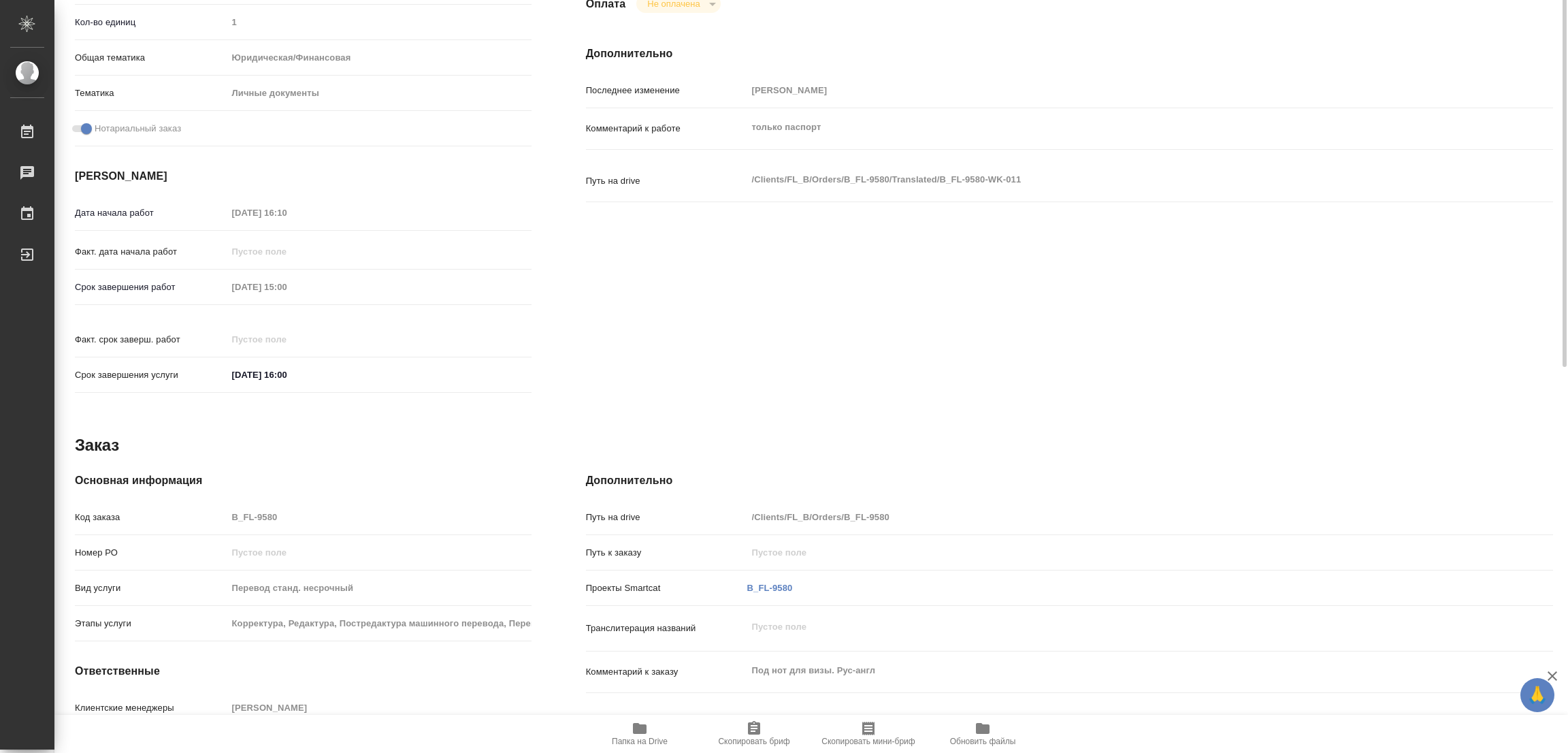
scroll to position [0, 0]
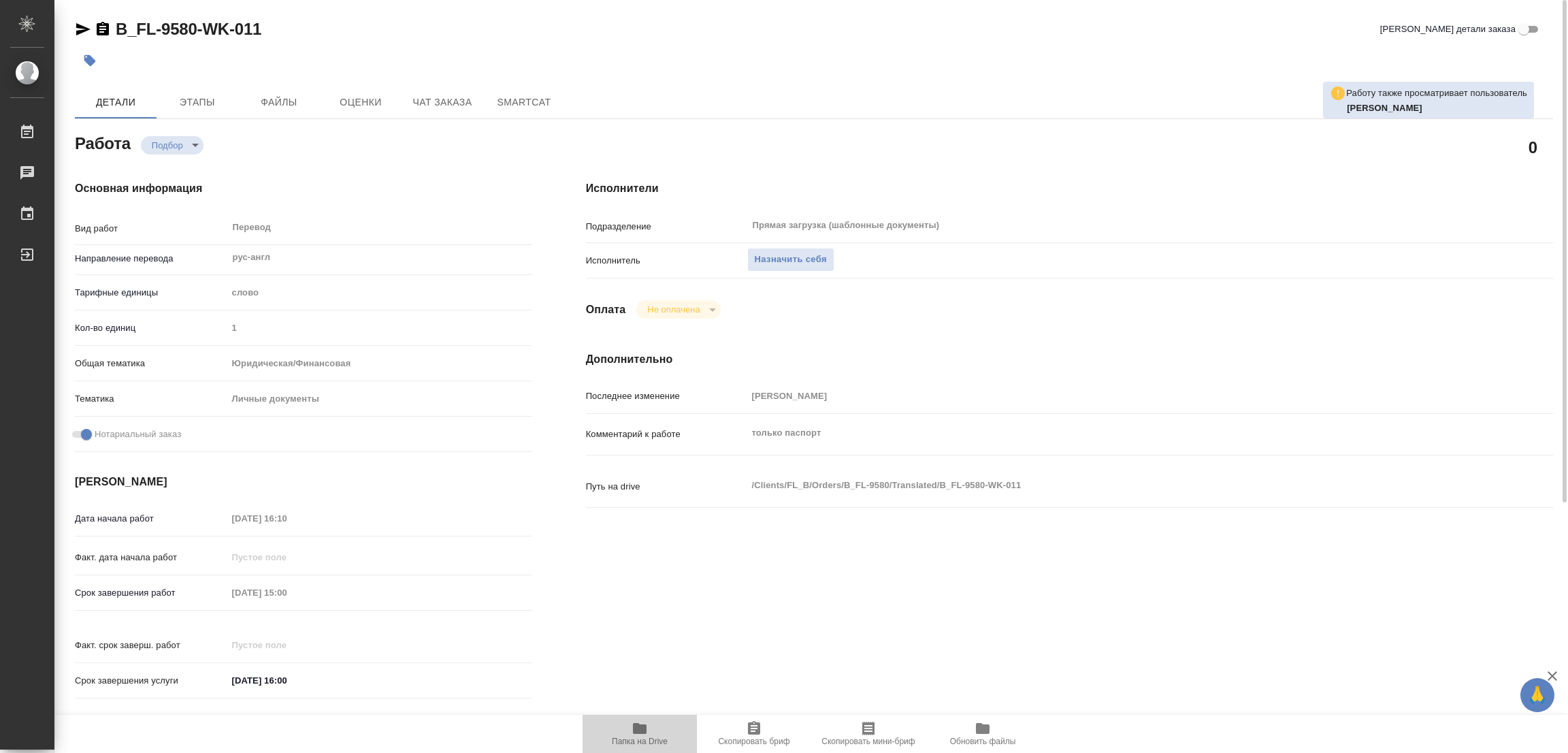
click at [626, 739] on span "Папка на Drive" at bounding box center [639, 742] width 56 height 9
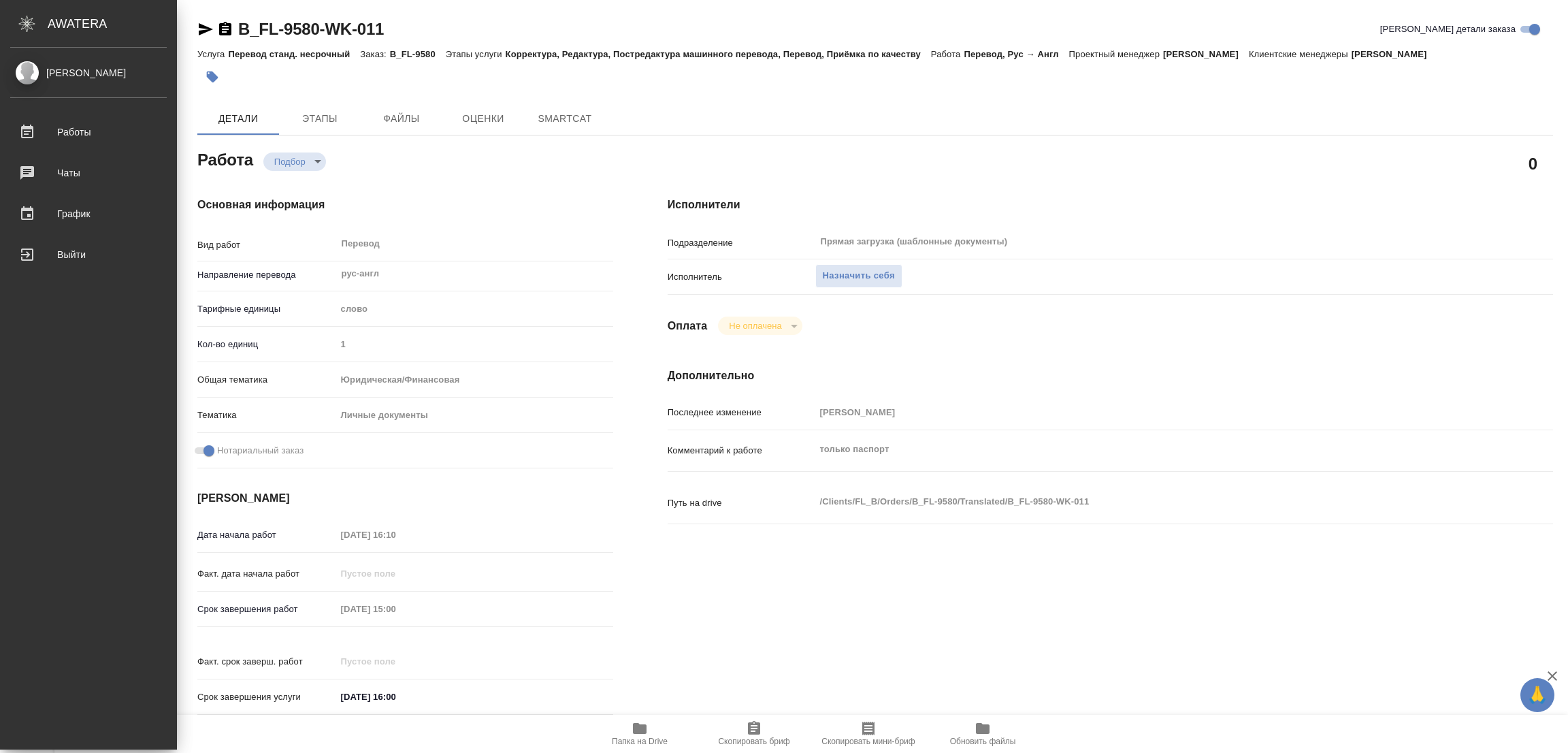
type textarea "x"
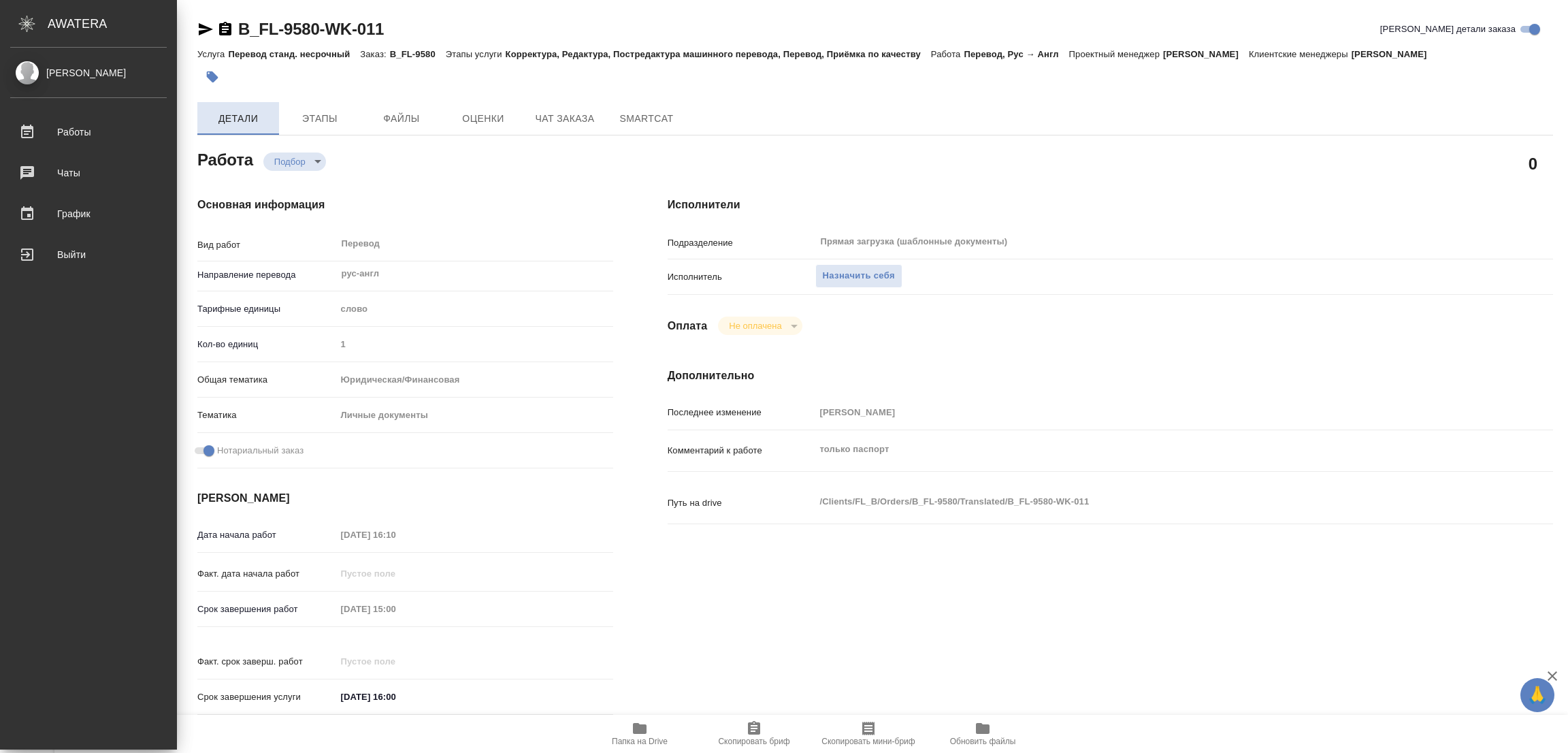
type textarea "x"
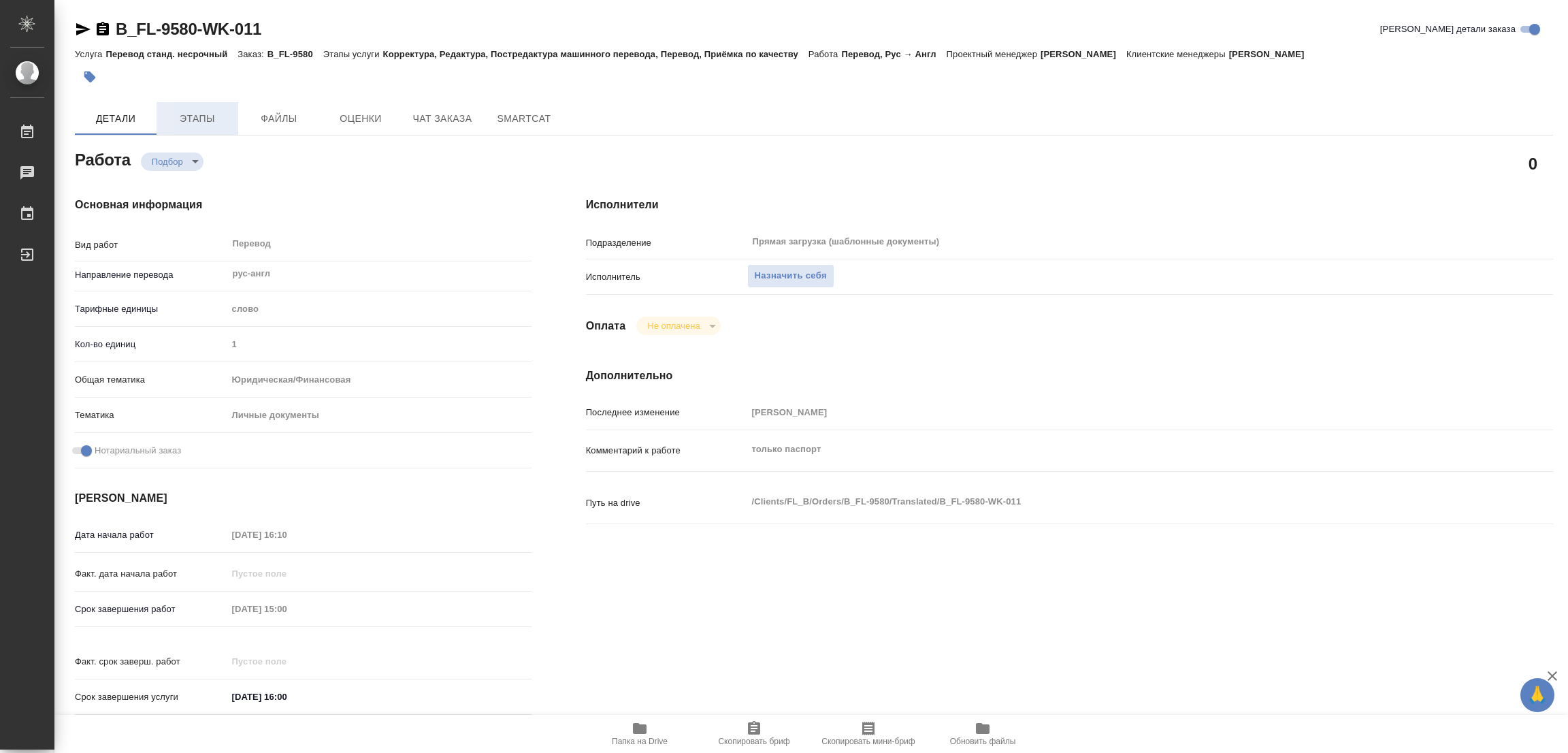
type textarea "x"
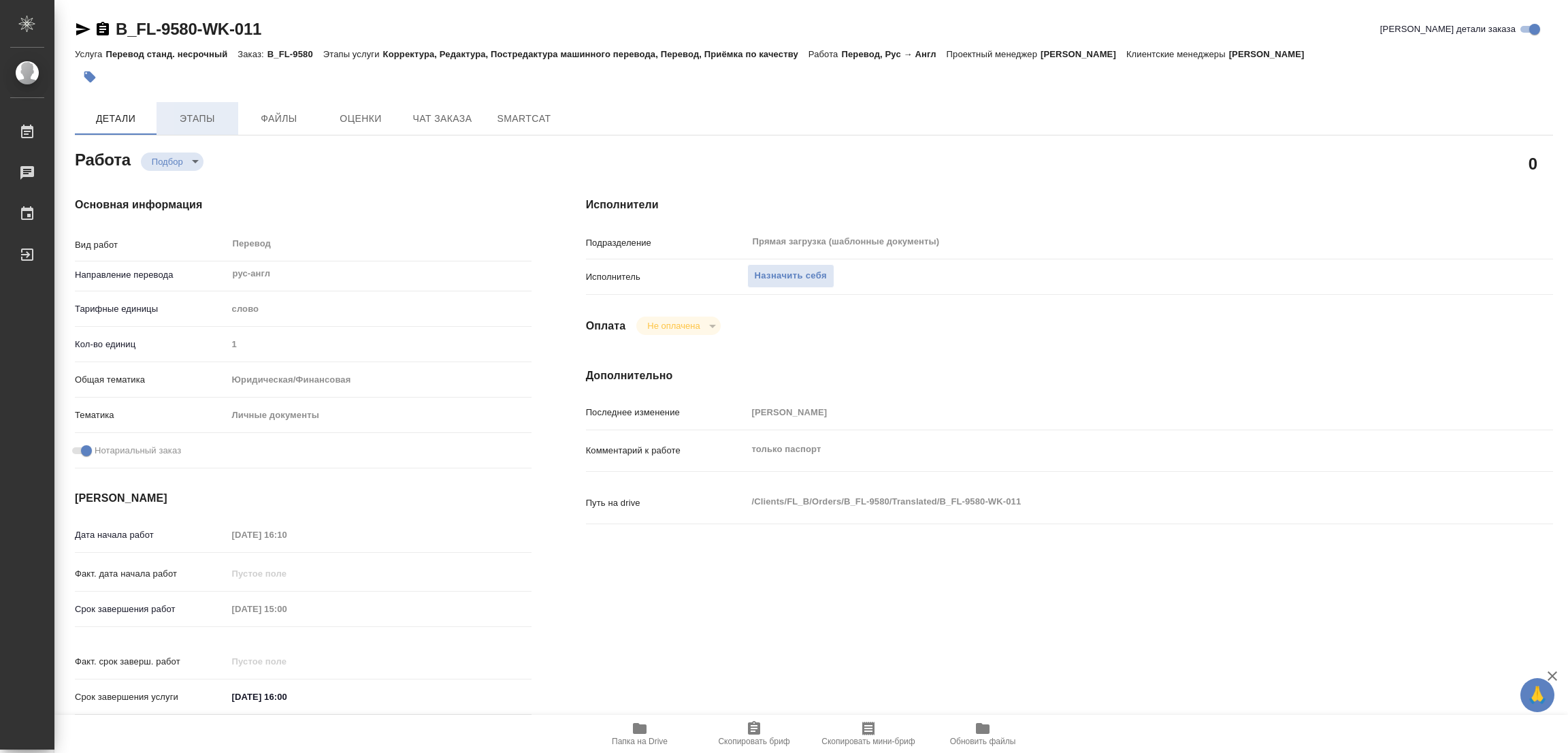
type textarea "x"
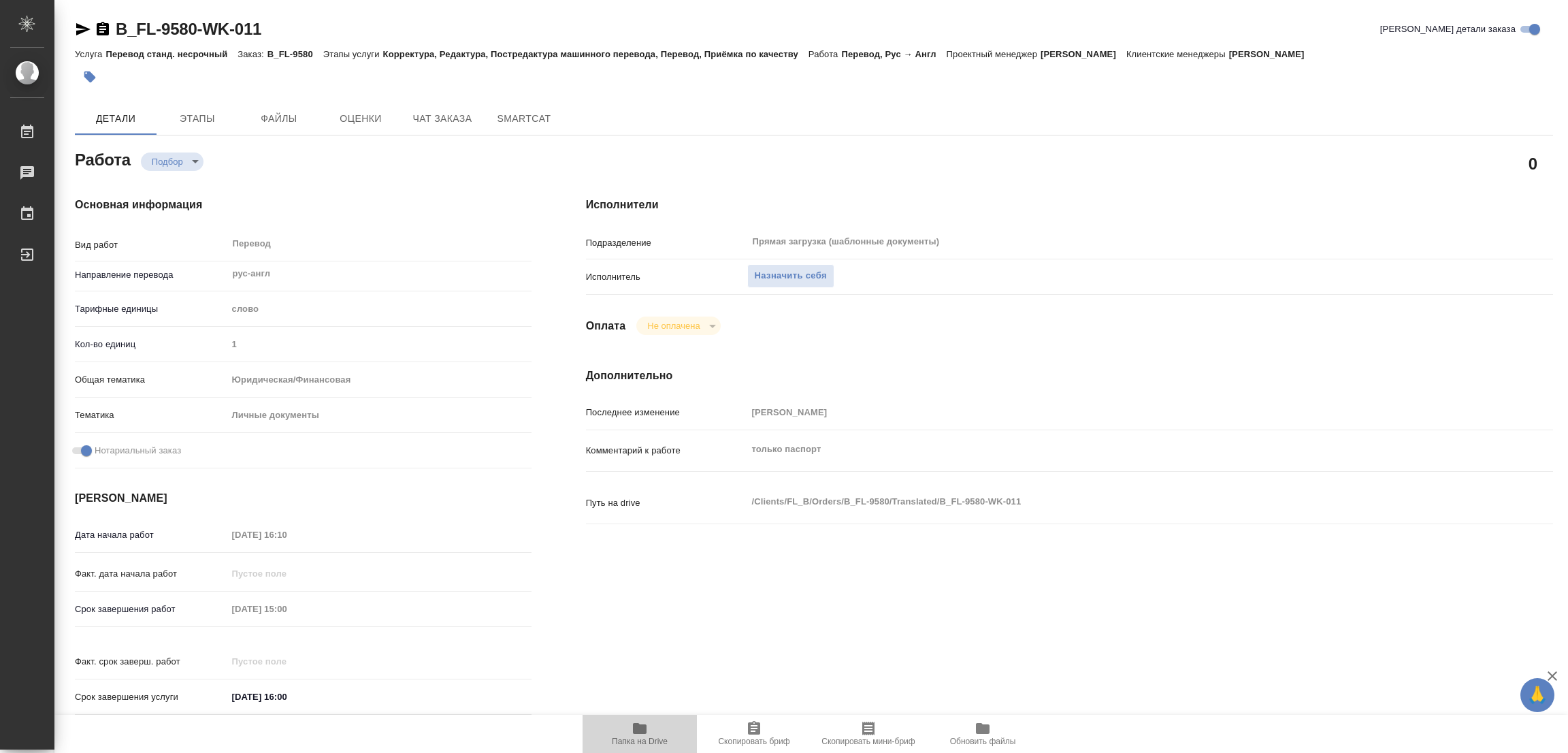
click at [636, 717] on button "Папка на Drive" at bounding box center [639, 734] width 114 height 38
click at [766, 271] on span "Назначить себя" at bounding box center [791, 276] width 73 height 16
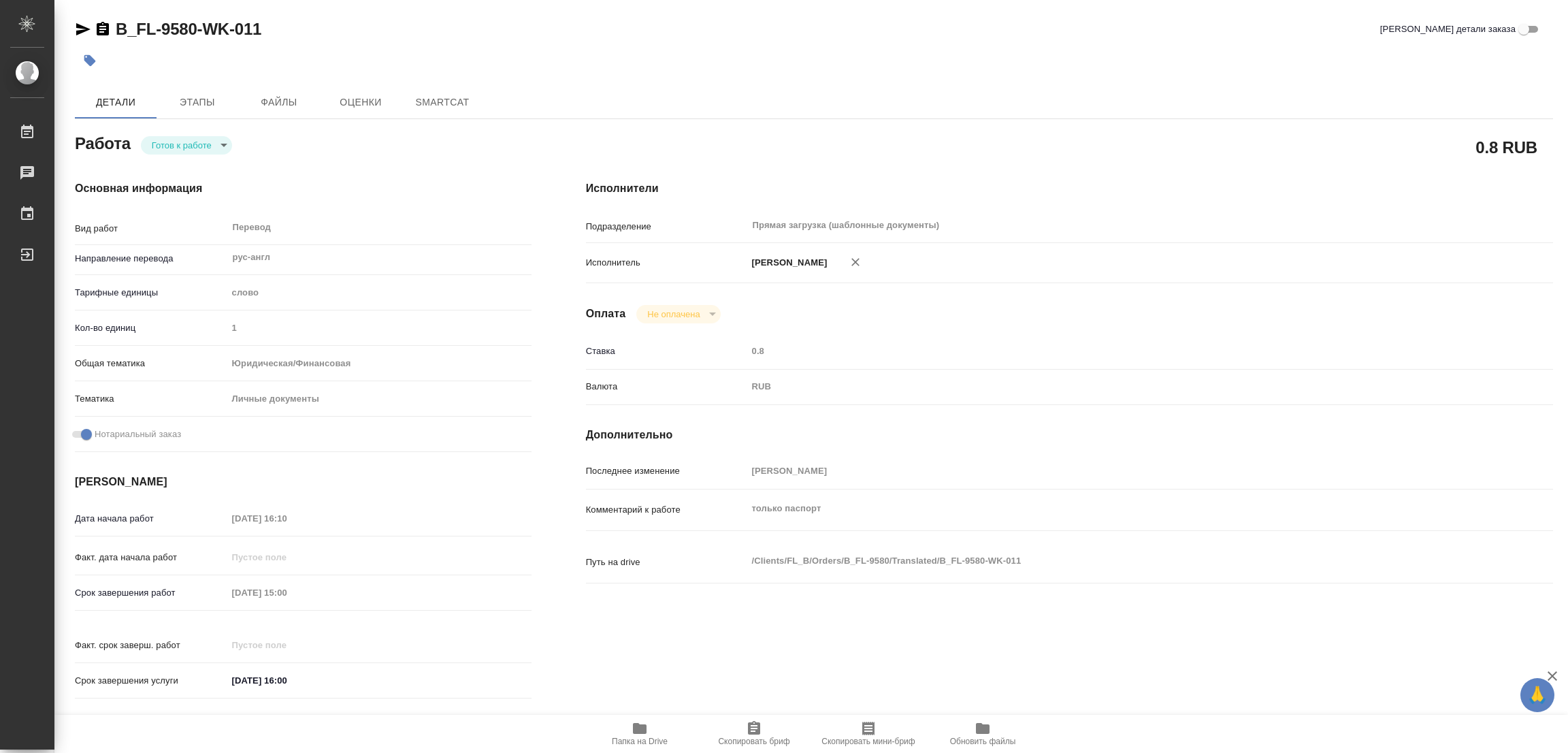
type textarea "x"
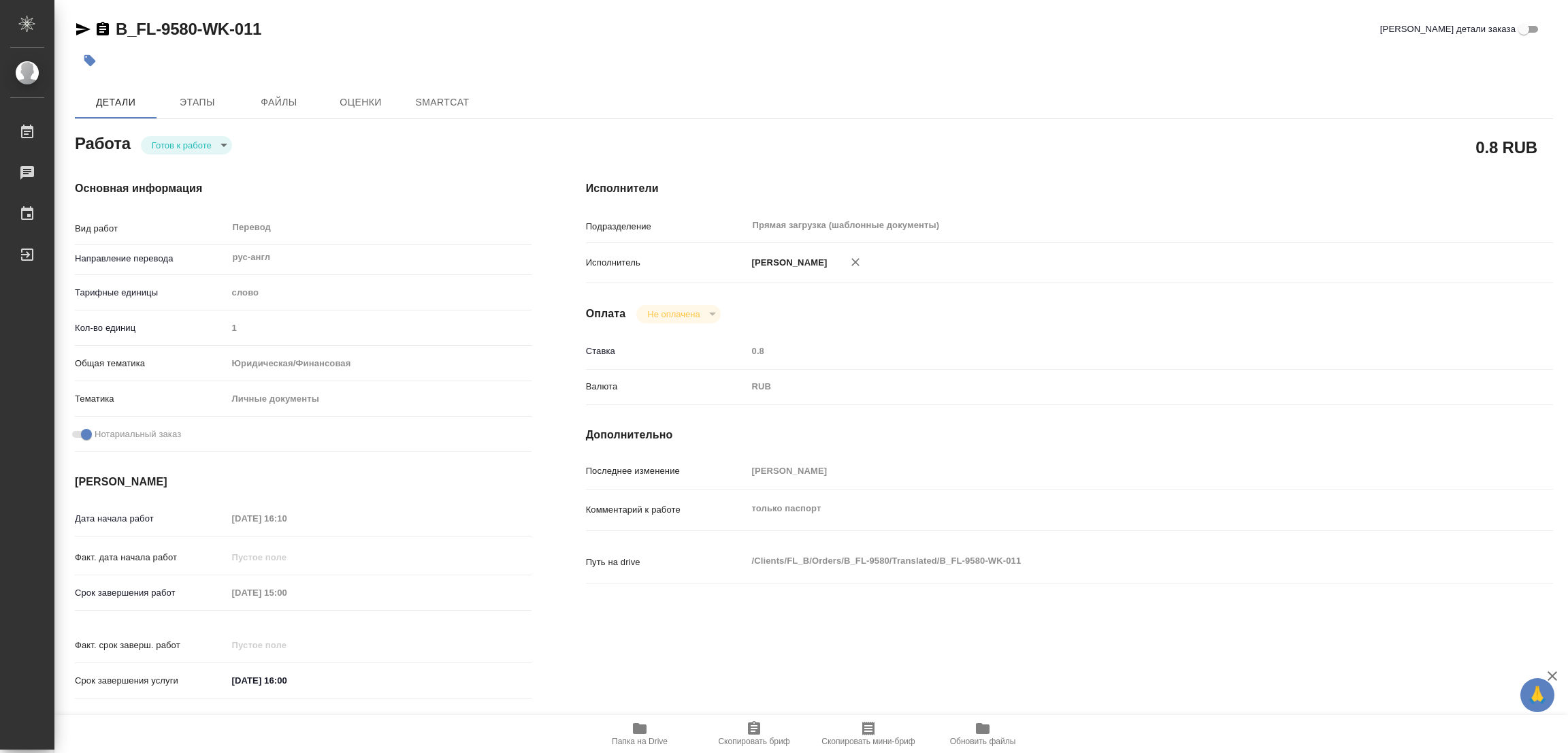
type textarea "x"
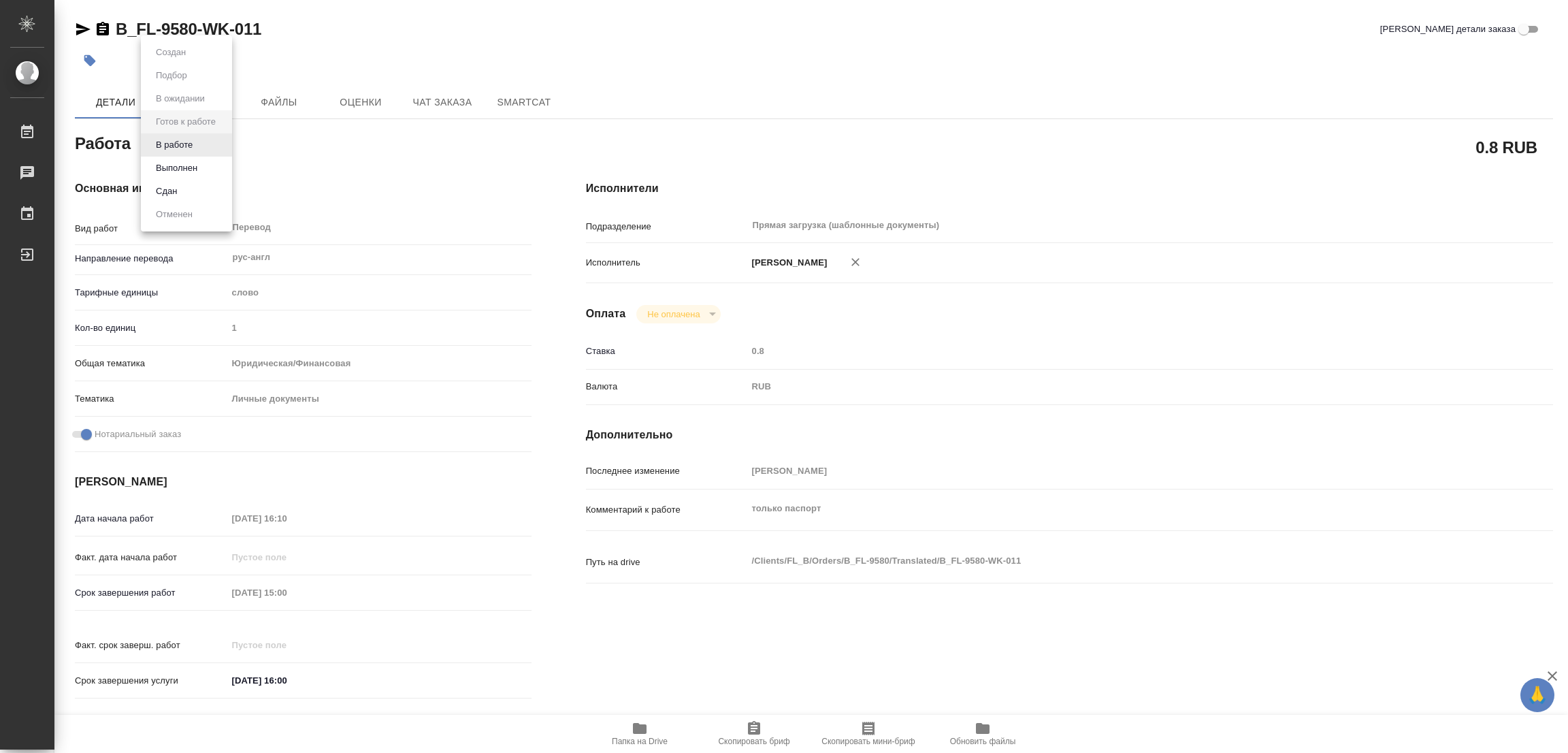
click at [170, 139] on body "🙏 .cls-1 fill:#fff; AWATERA [PERSON_NAME] Работы Чаты График Выйти B_FL-9580-WK…" at bounding box center [784, 376] width 1568 height 753
type textarea "x"
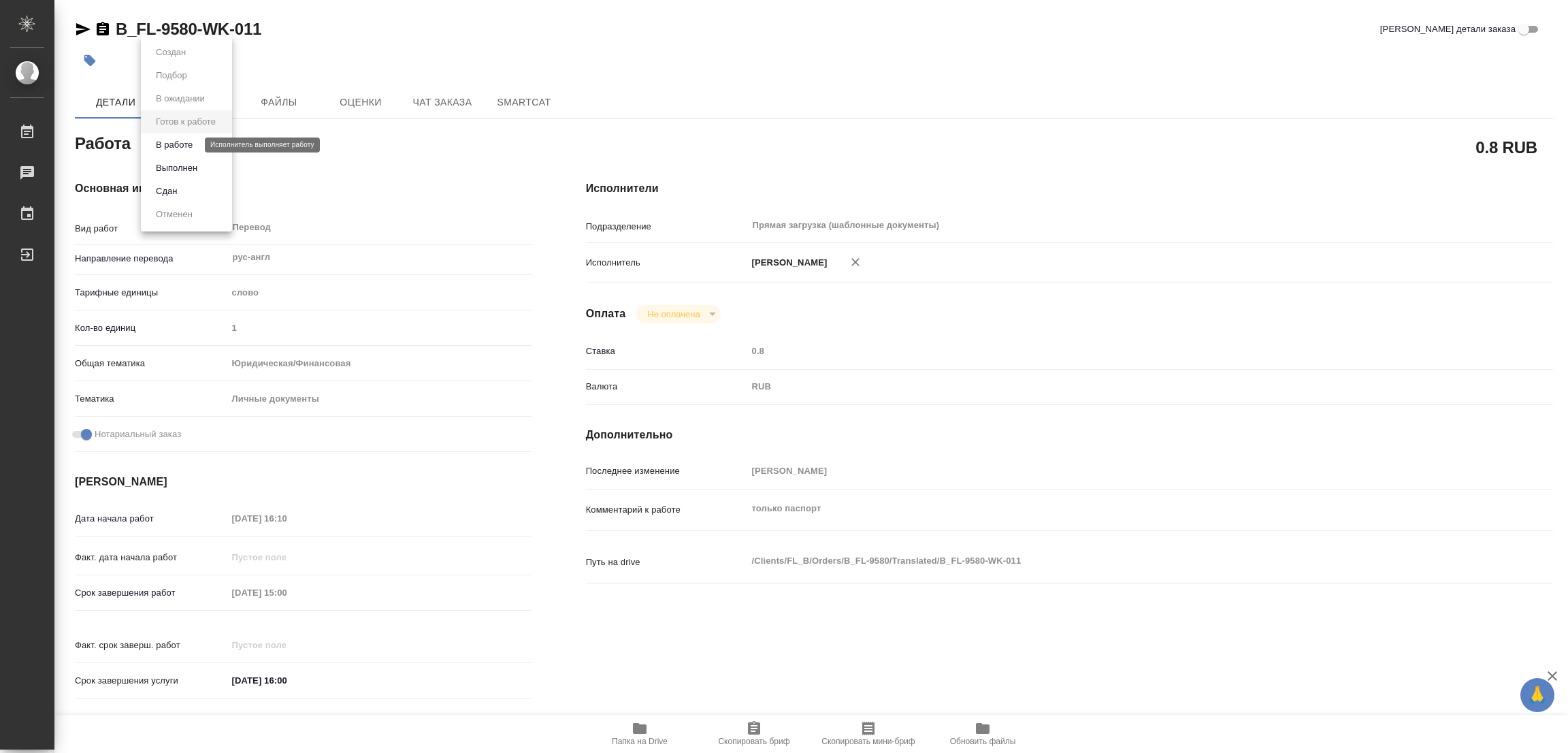
type textarea "x"
click at [170, 144] on button "В работе" at bounding box center [174, 145] width 45 height 15
type textarea "x"
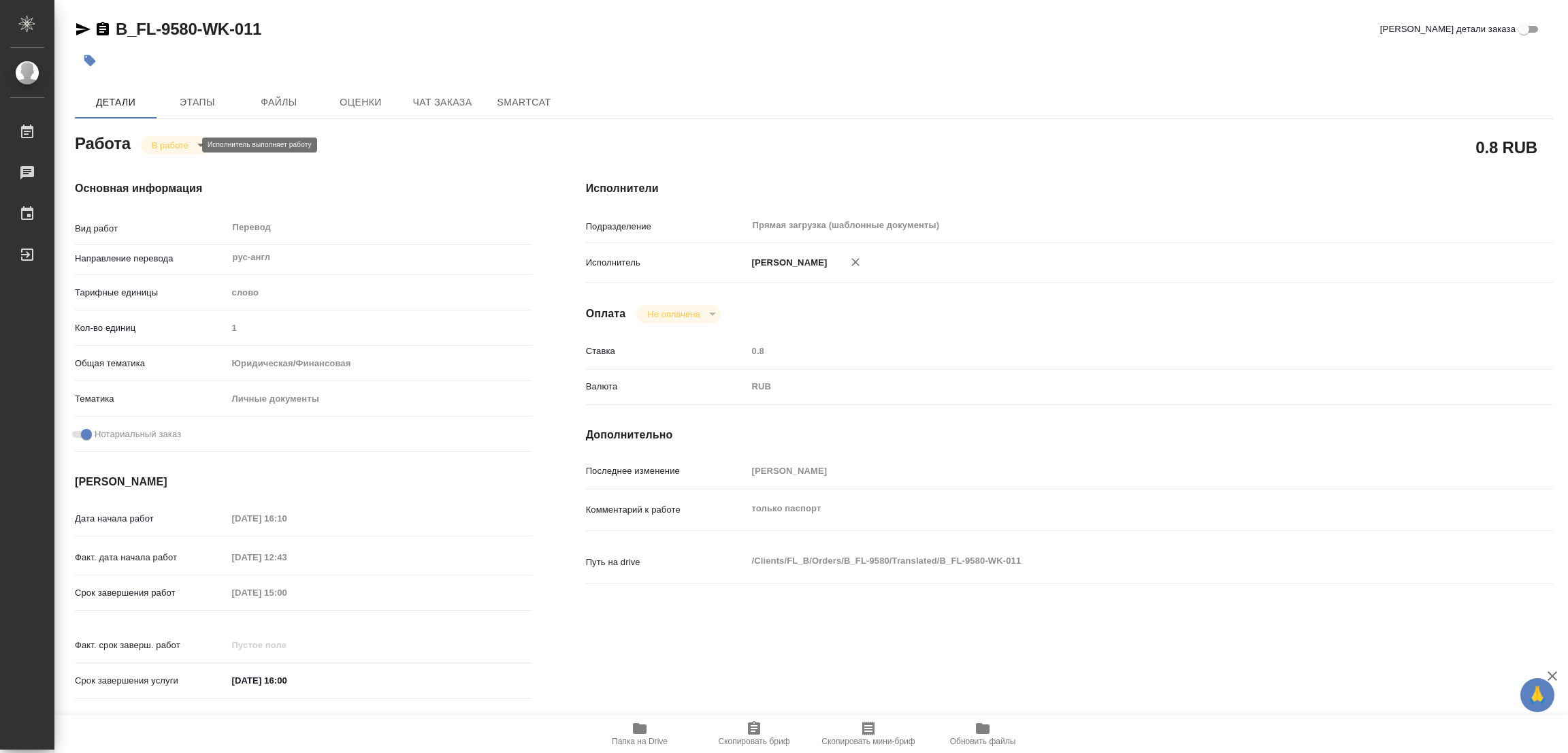
type textarea "x"
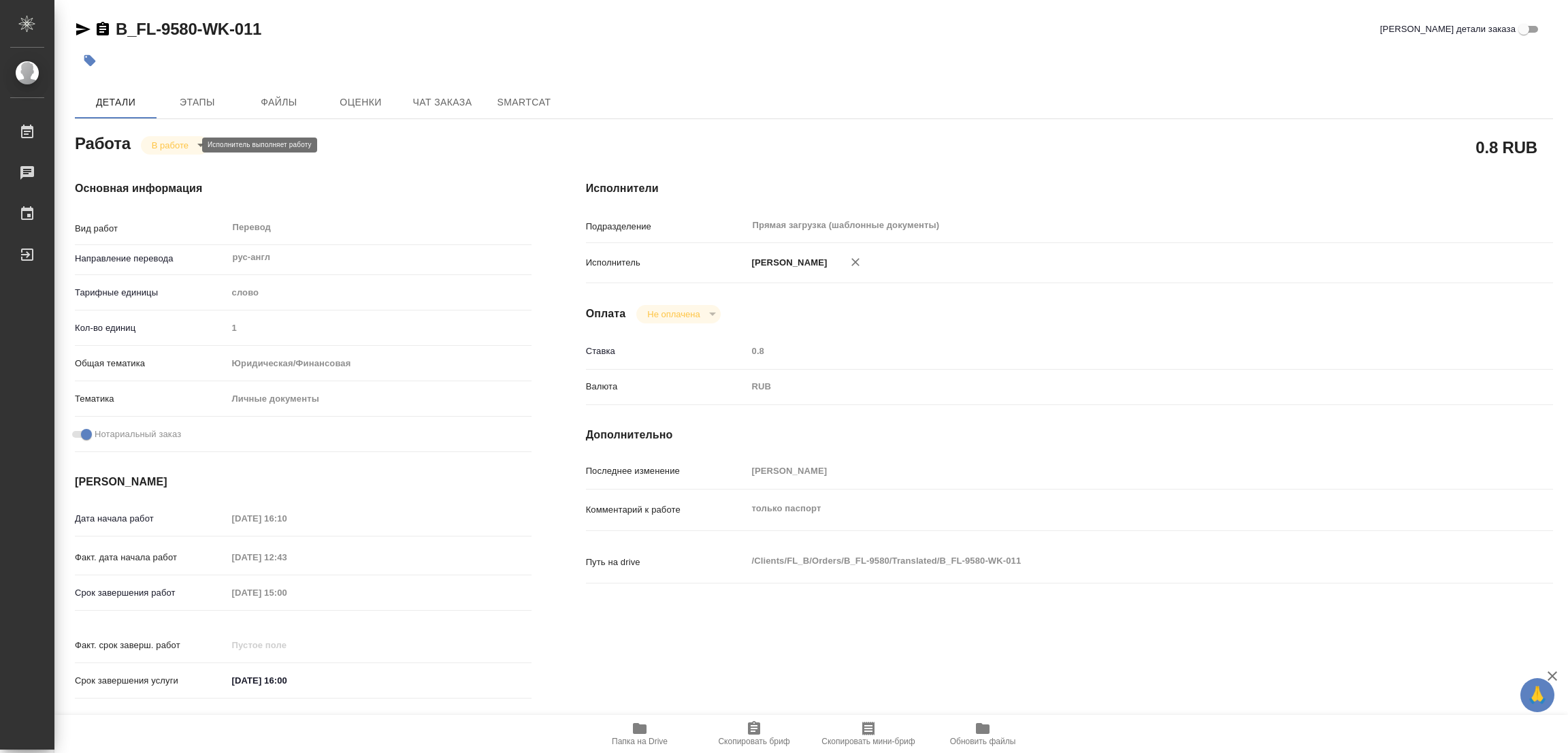
type textarea "x"
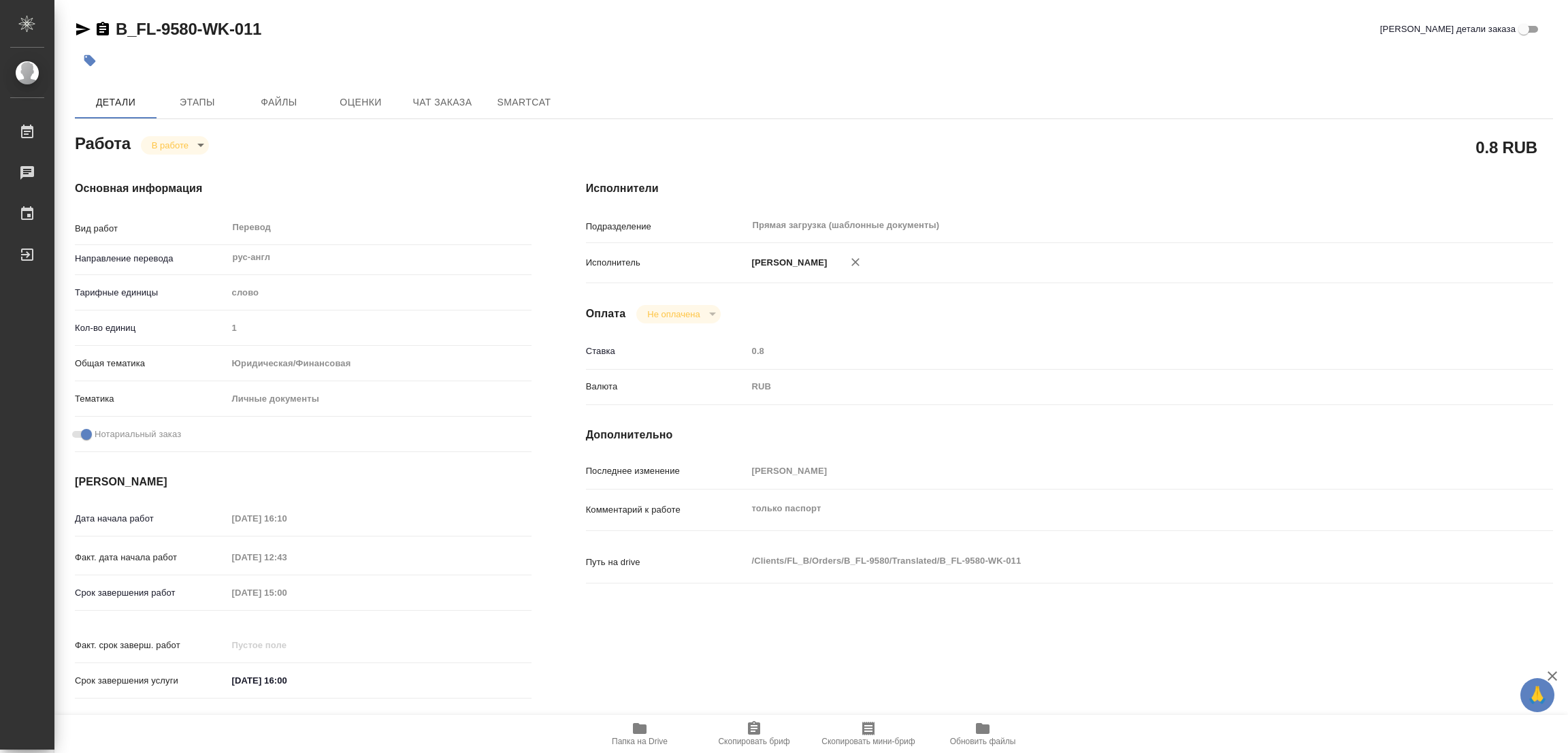
type textarea "x"
